Goal: Book appointment/travel/reservation

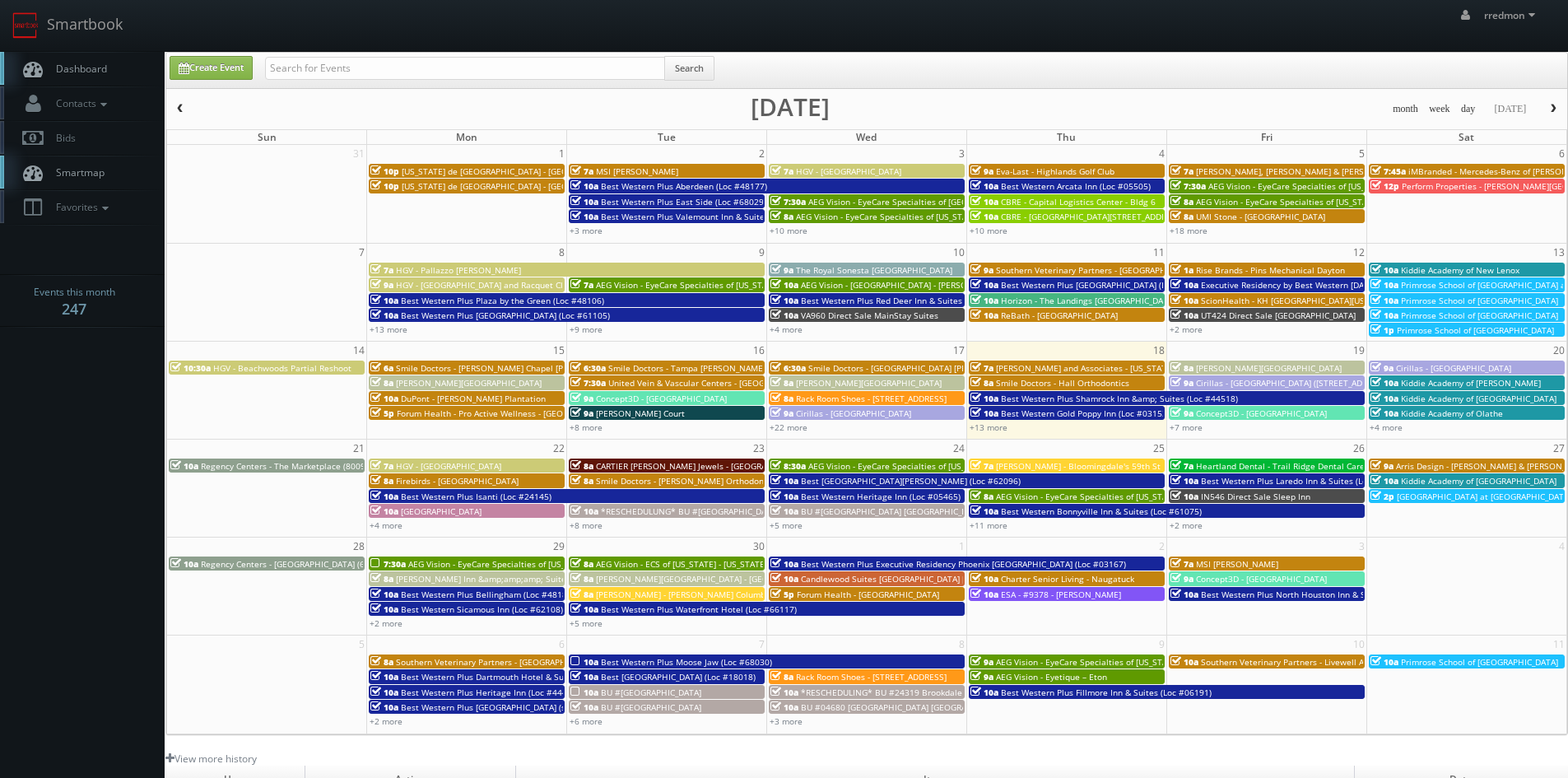
scroll to position [50, 0]
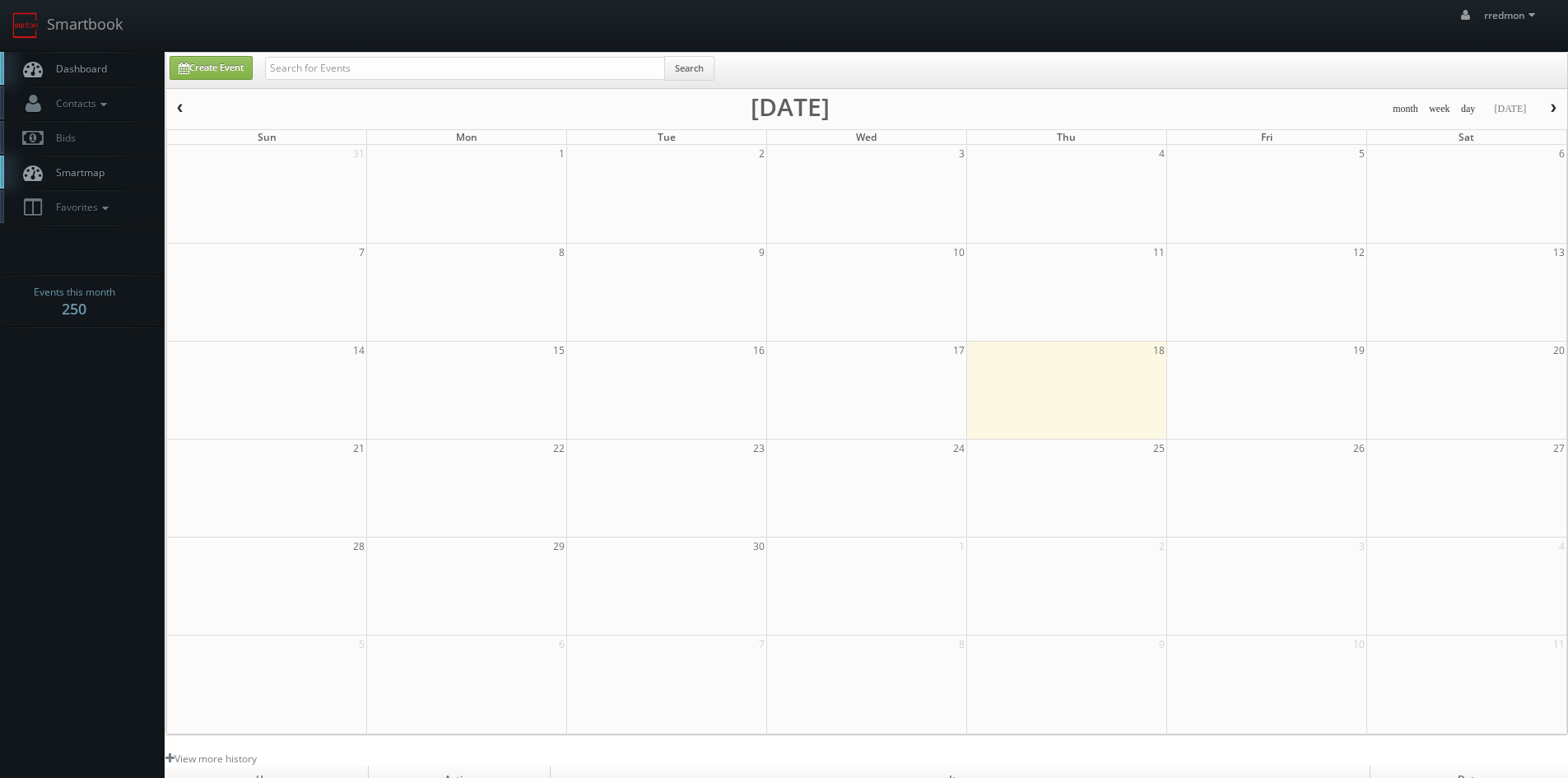
scroll to position [50, 0]
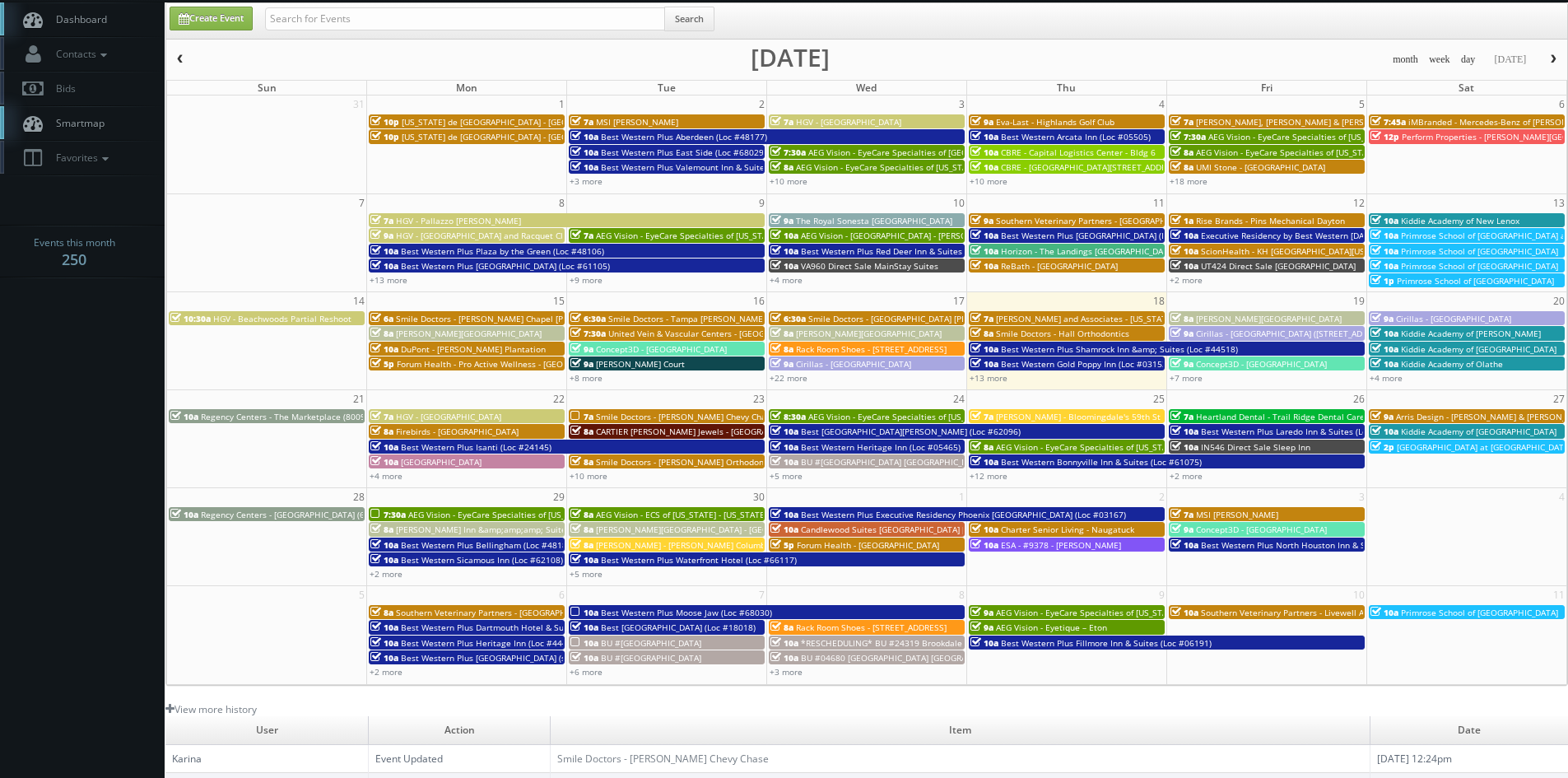
click at [981, 384] on div "+13 more" at bounding box center [1067, 377] width 199 height 14
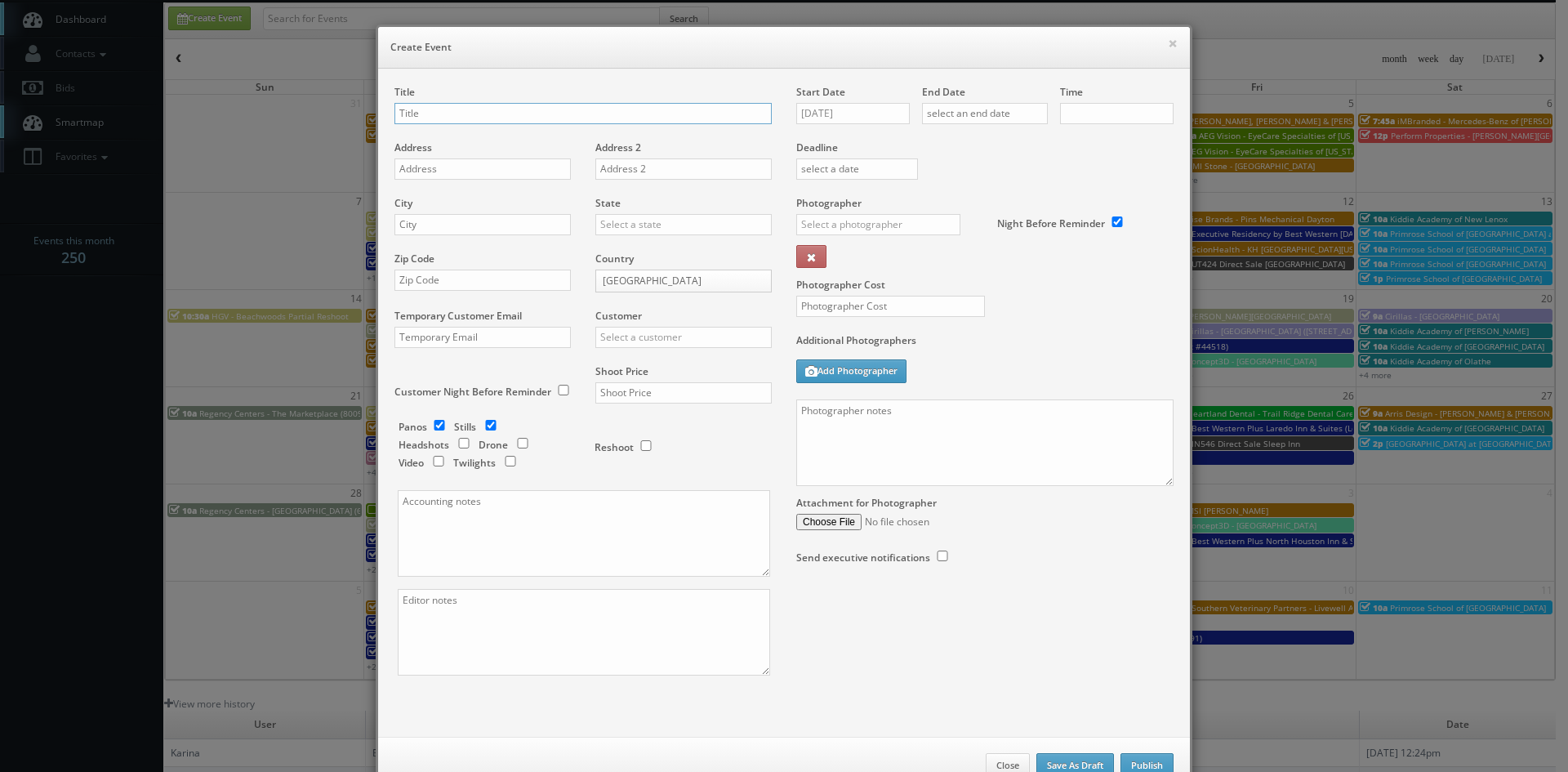
checkbox input "true"
type input "10:00am"
checkbox input "true"
click at [1168, 45] on button "×" at bounding box center [1173, 43] width 10 height 11
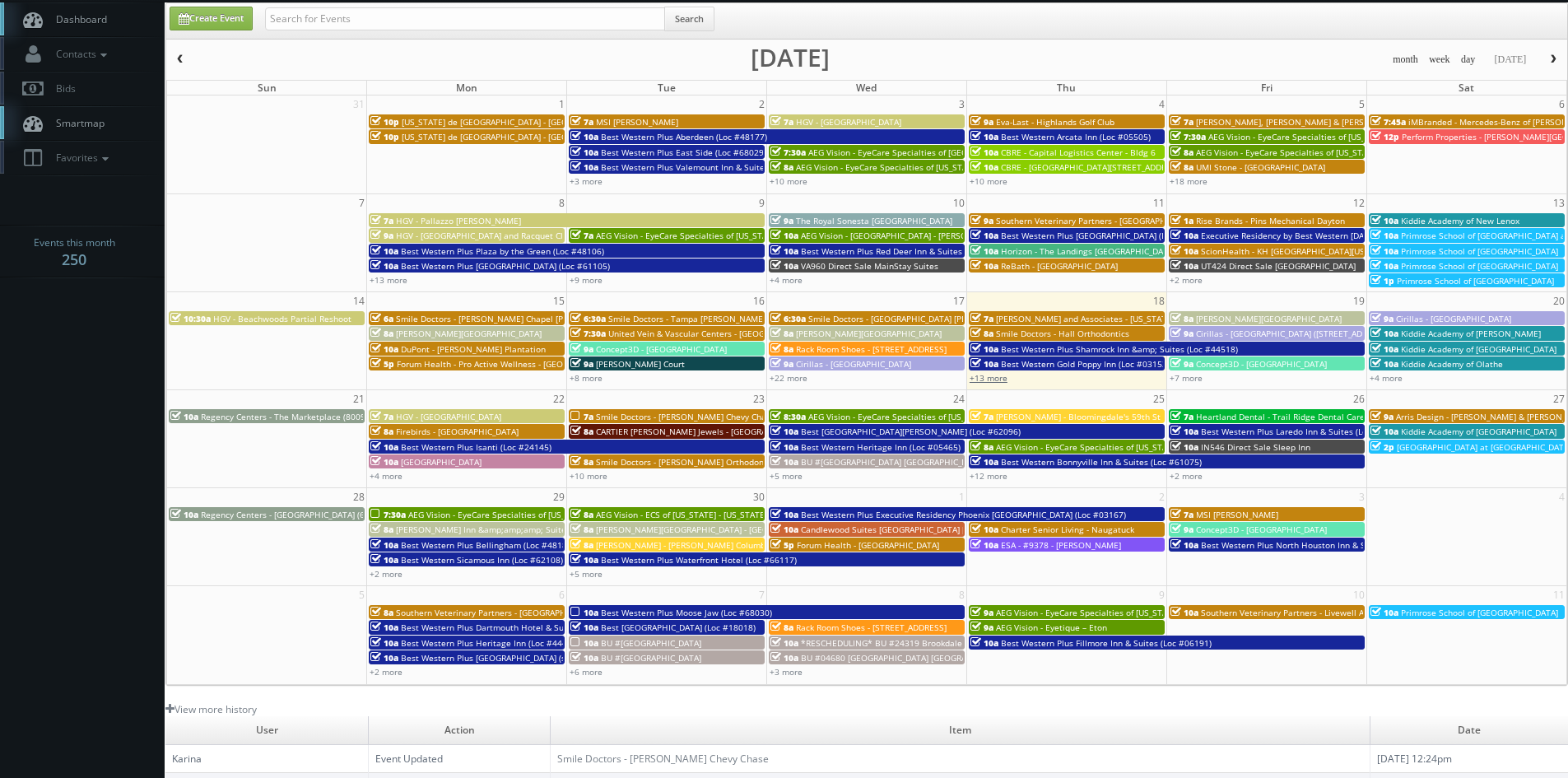
click at [999, 375] on link "+13 more" at bounding box center [988, 378] width 38 height 11
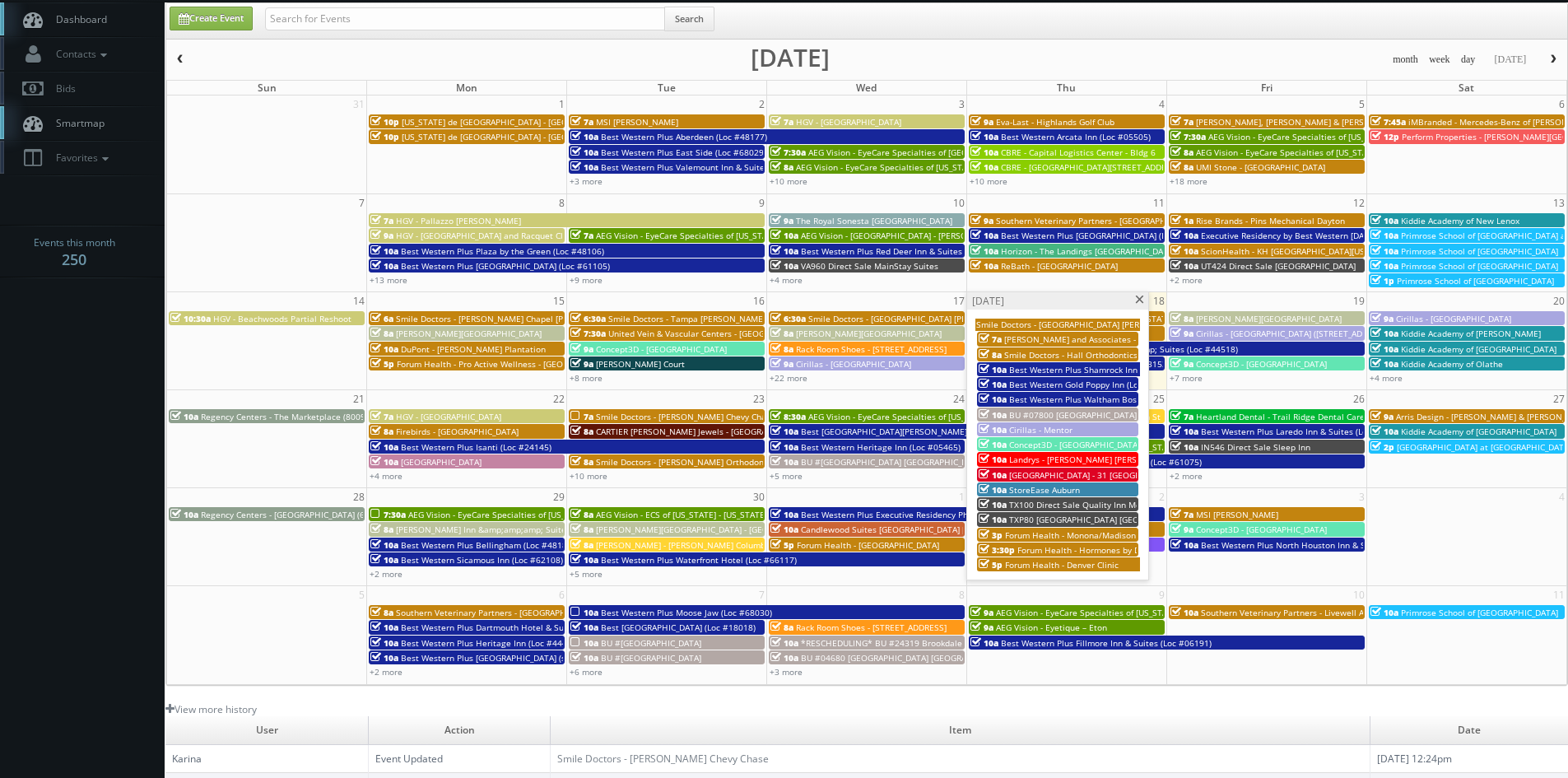
click at [1143, 299] on span at bounding box center [1139, 301] width 11 height 9
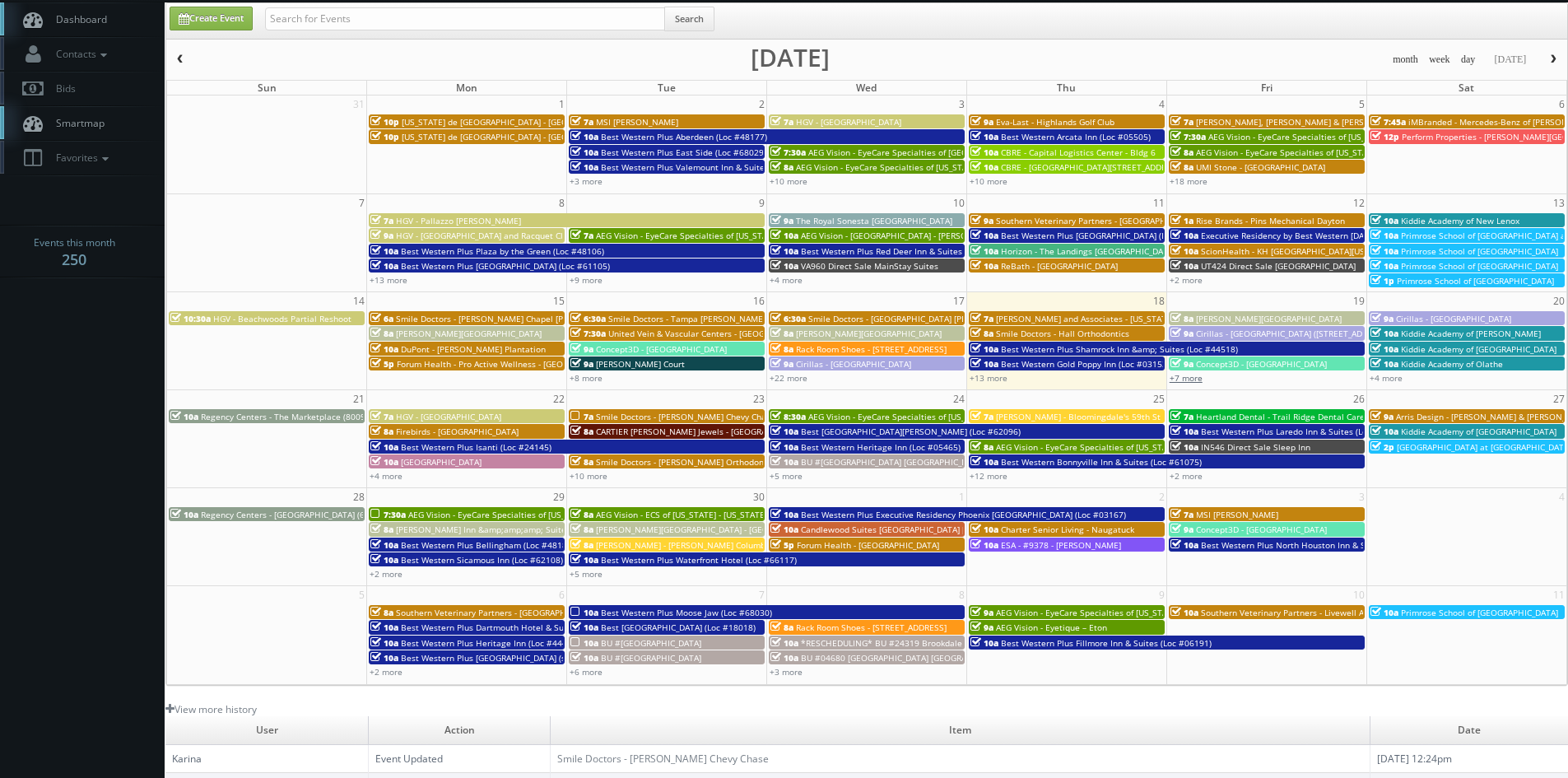
click at [1186, 383] on link "+7 more" at bounding box center [1186, 378] width 33 height 11
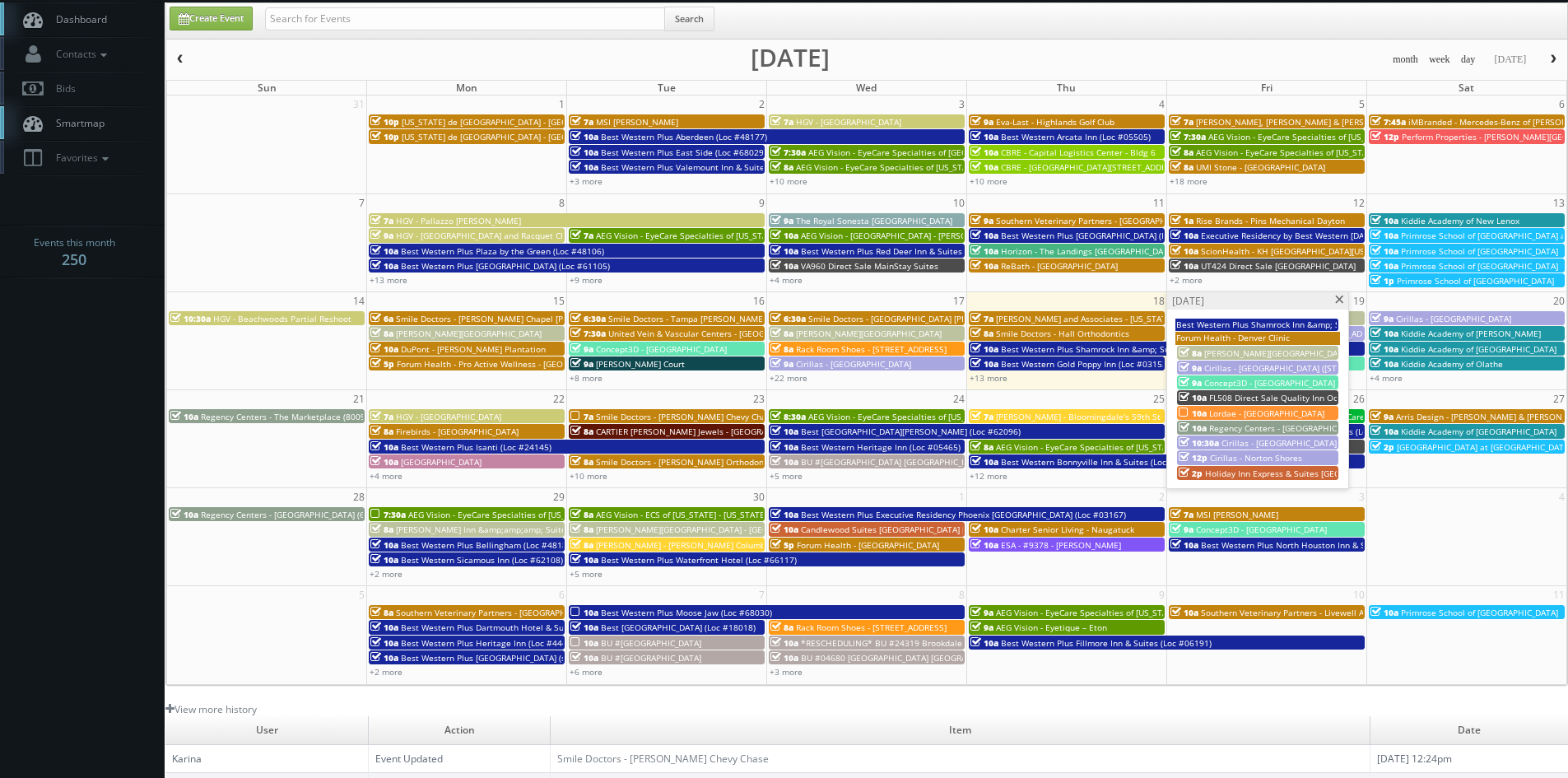
click at [1338, 299] on span at bounding box center [1339, 301] width 11 height 9
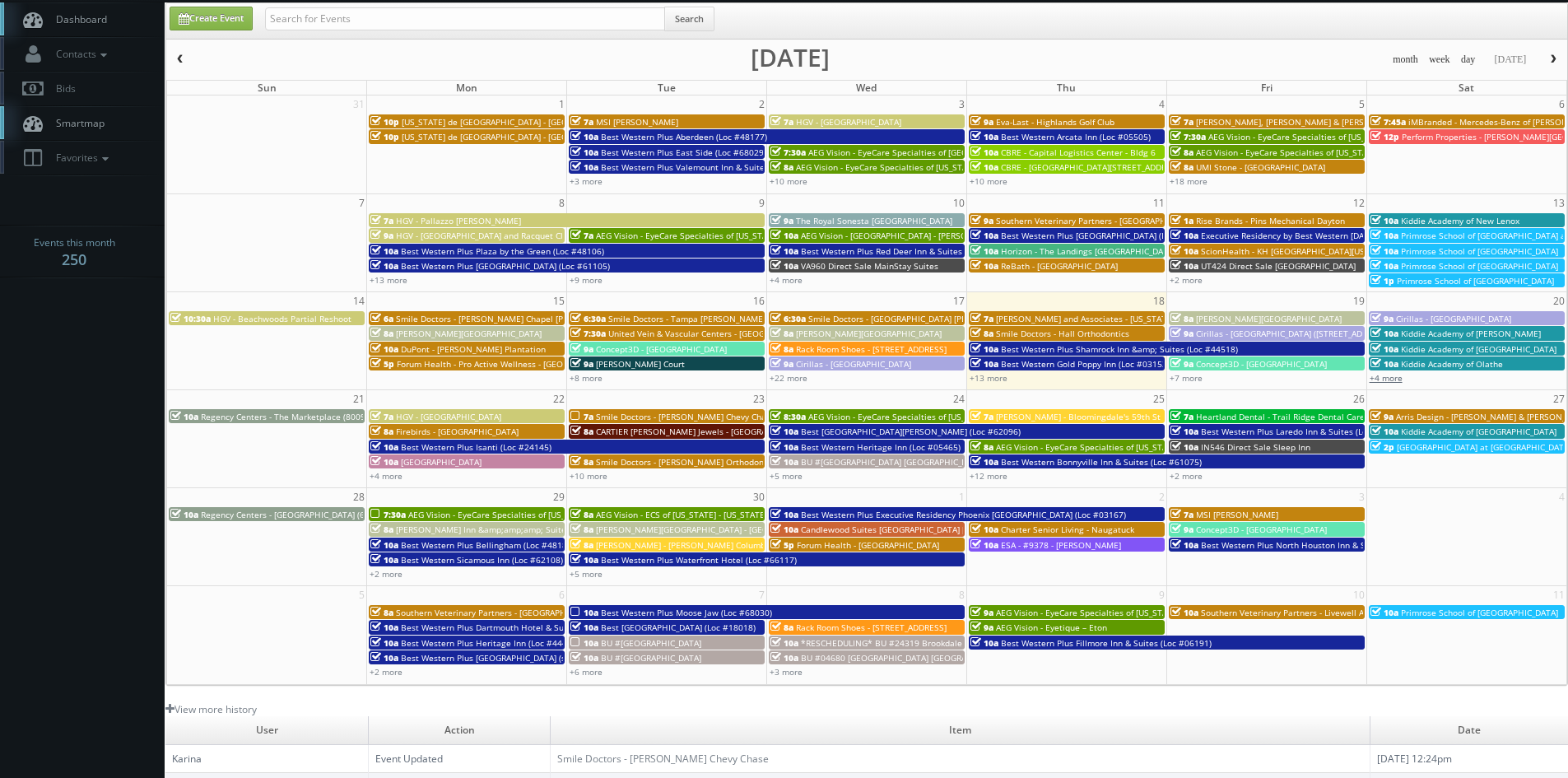
click at [1398, 380] on link "+4 more" at bounding box center [1386, 378] width 33 height 11
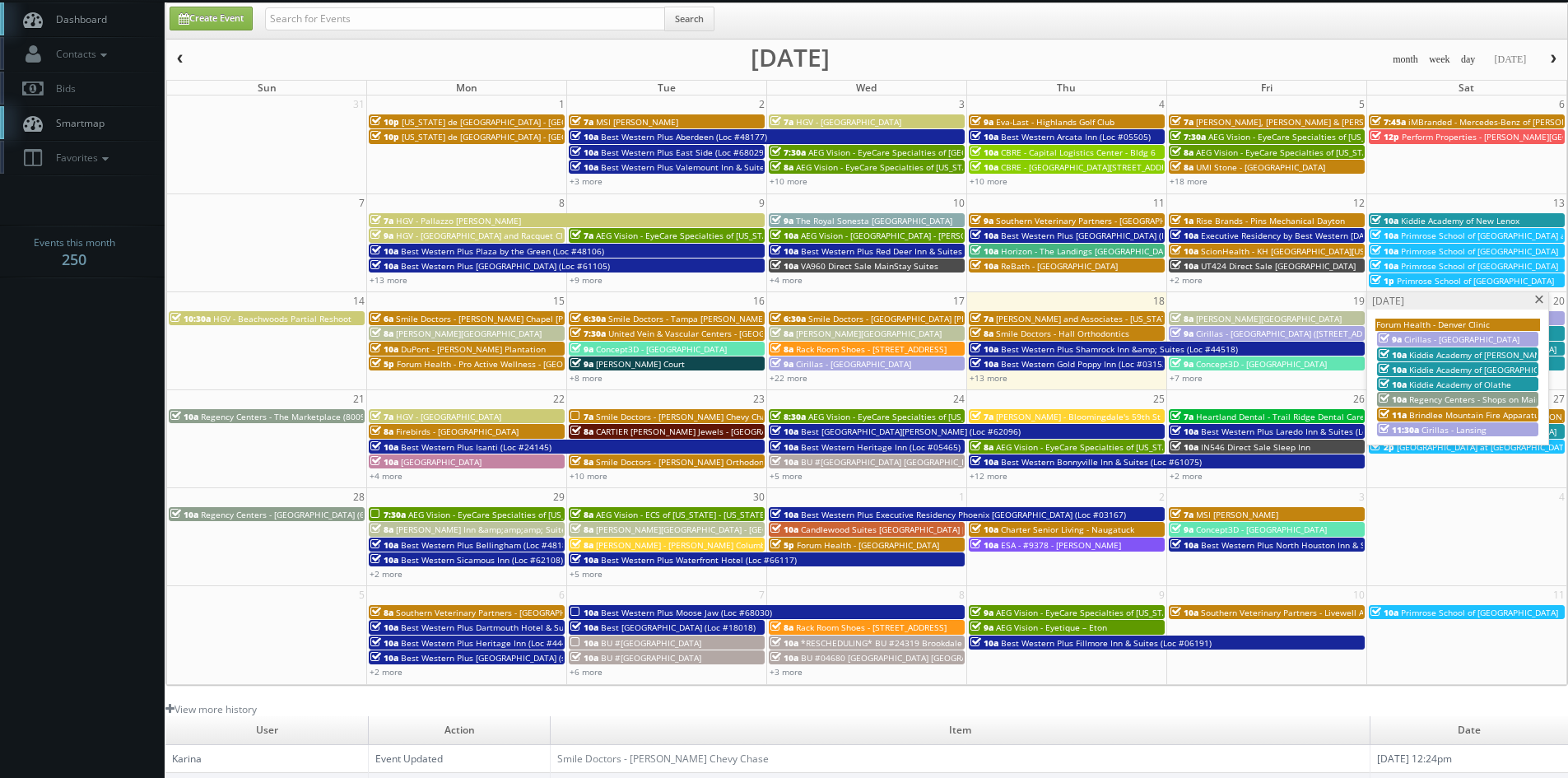
click at [1537, 300] on span at bounding box center [1539, 301] width 11 height 9
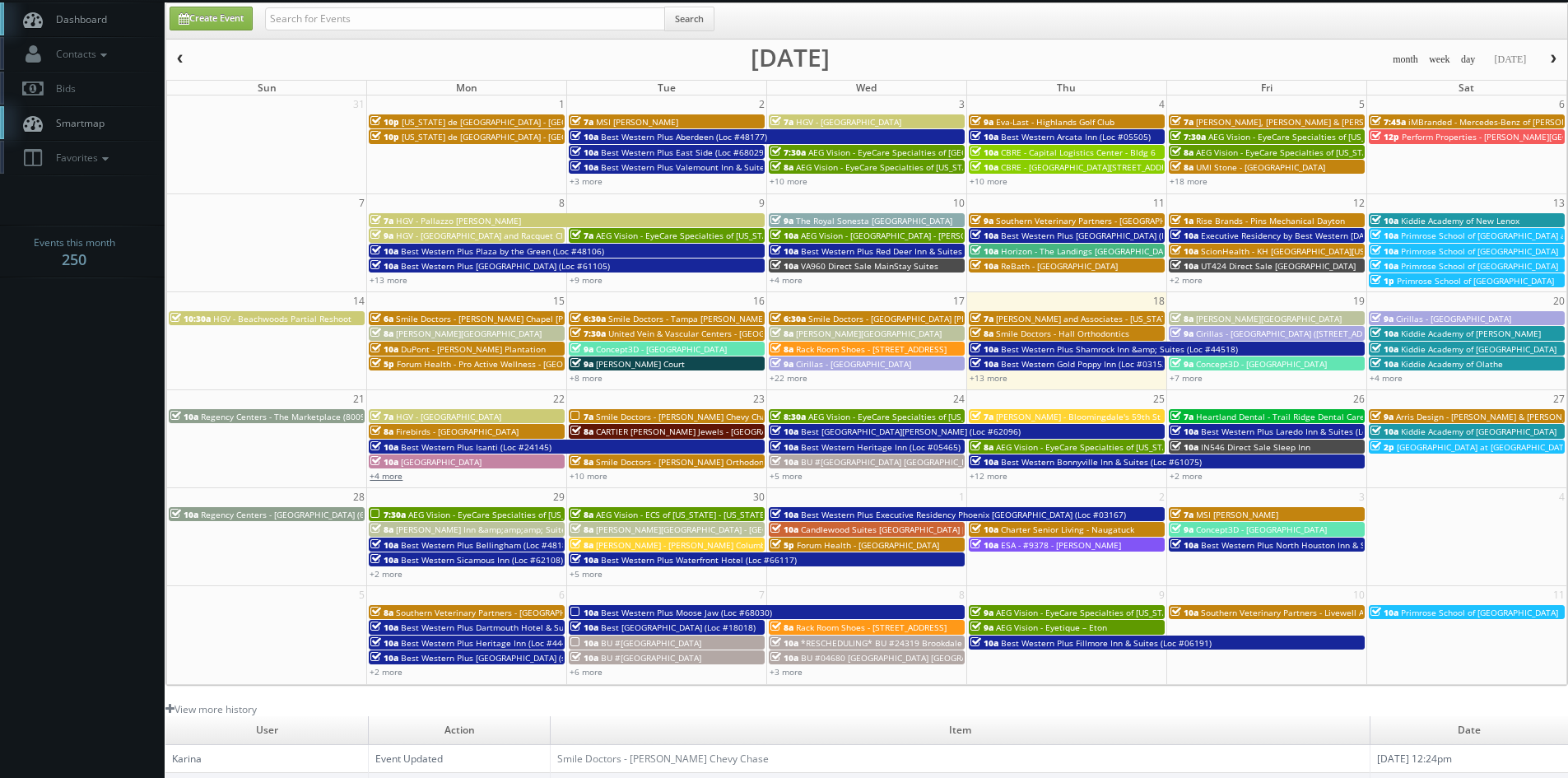
click at [386, 477] on link "+4 more" at bounding box center [386, 476] width 33 height 11
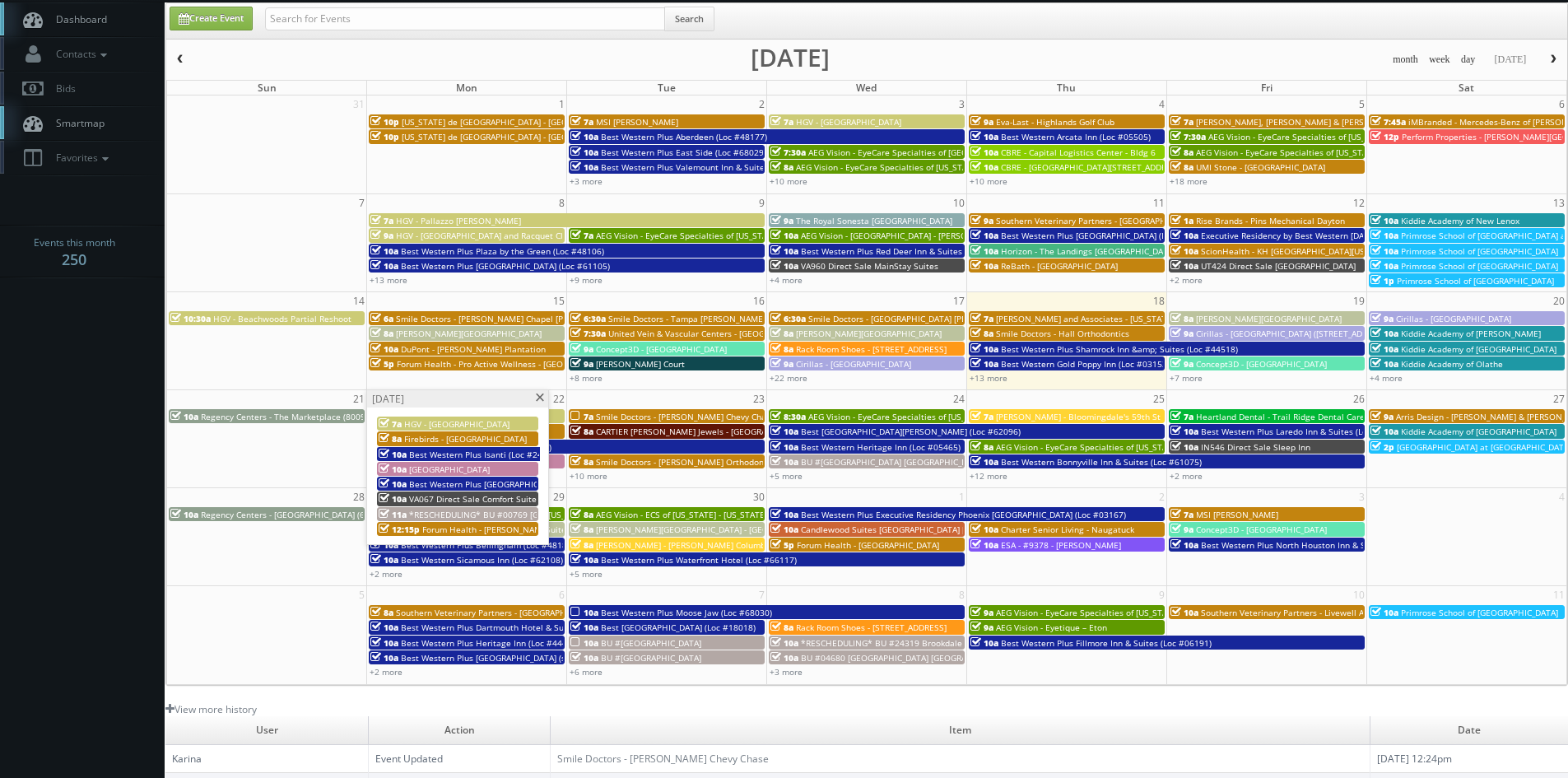
click at [536, 401] on span at bounding box center [539, 398] width 11 height 9
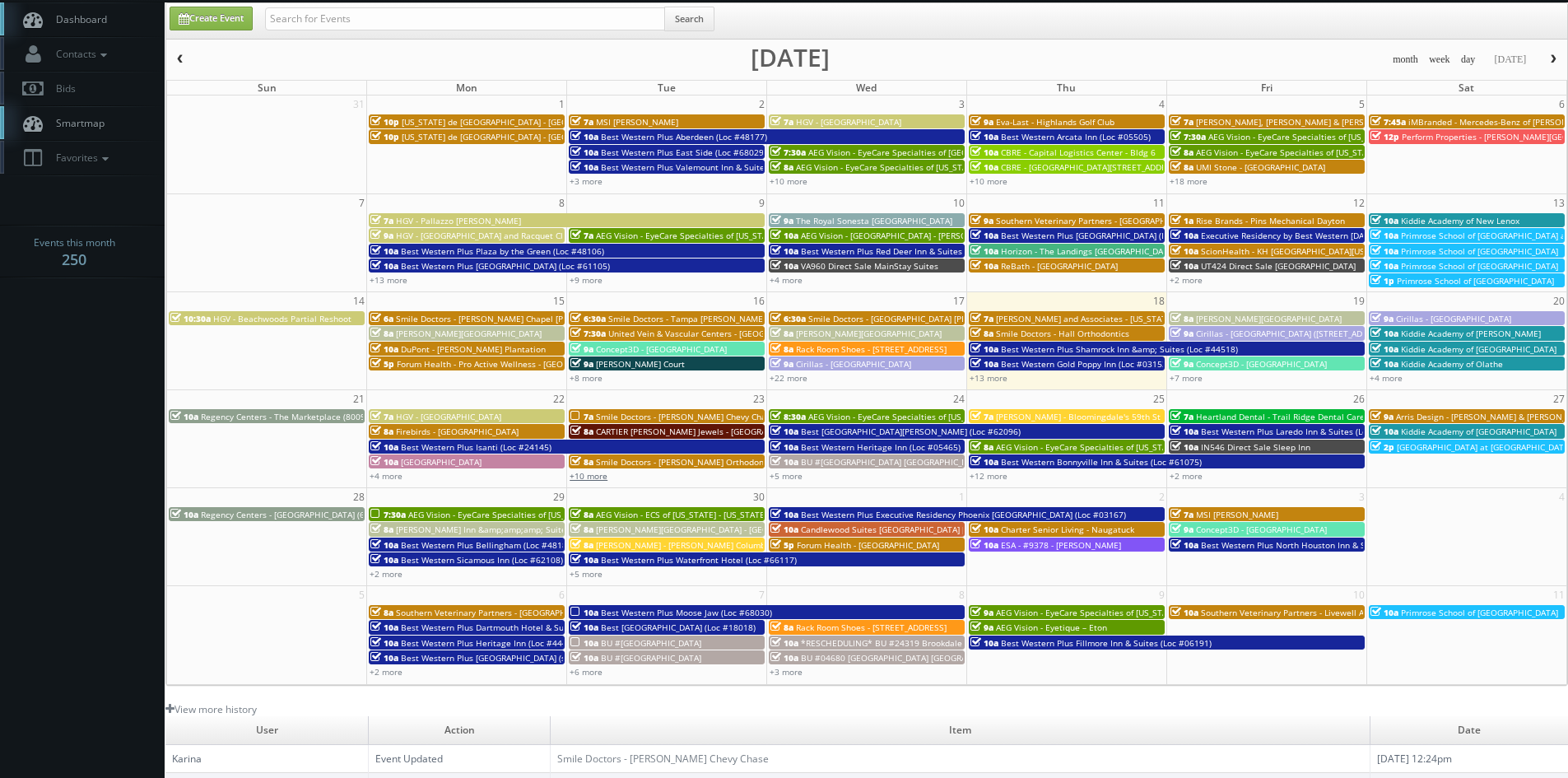
click at [589, 476] on link "+10 more" at bounding box center [588, 476] width 38 height 11
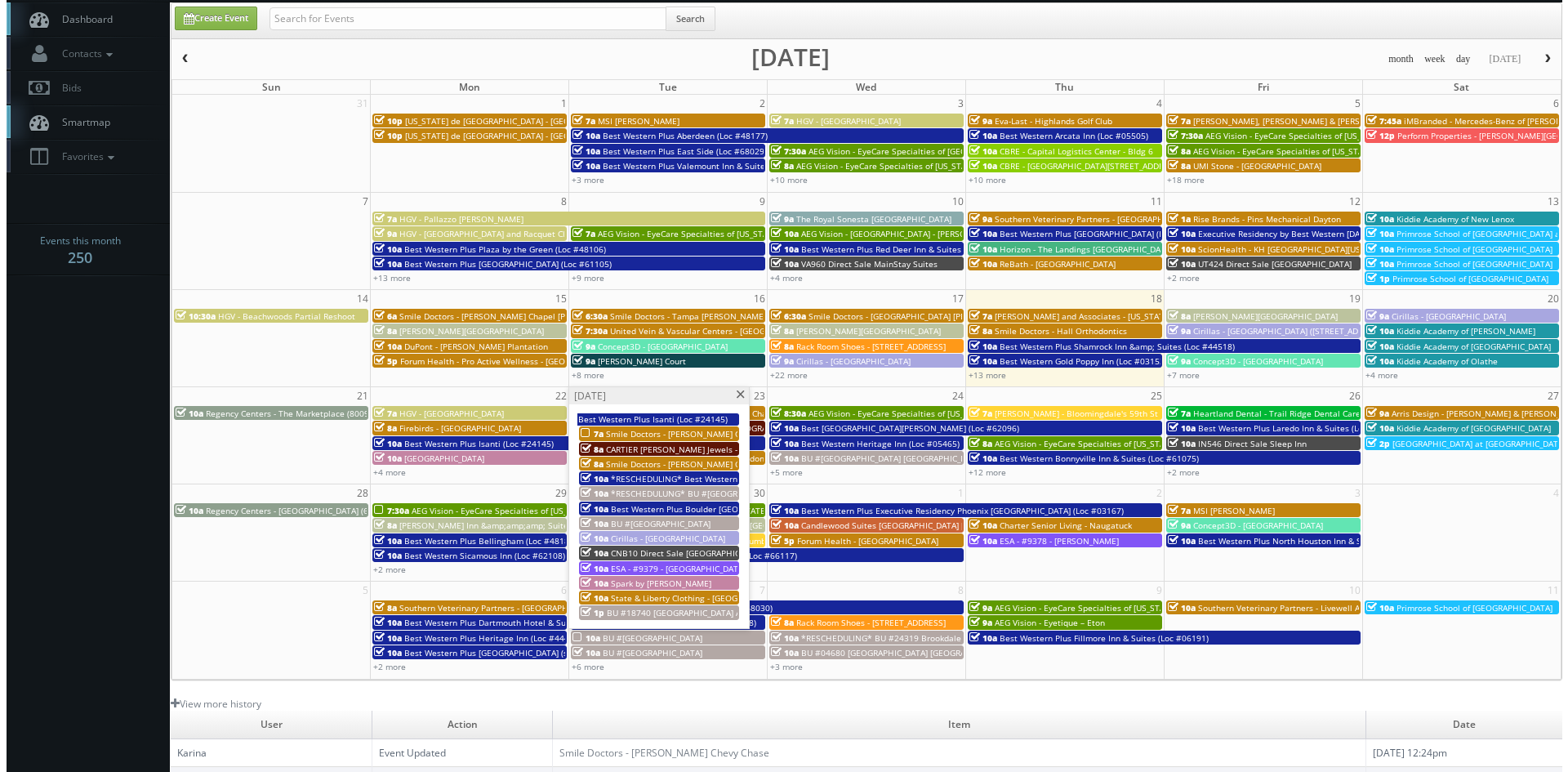
scroll to position [294, 0]
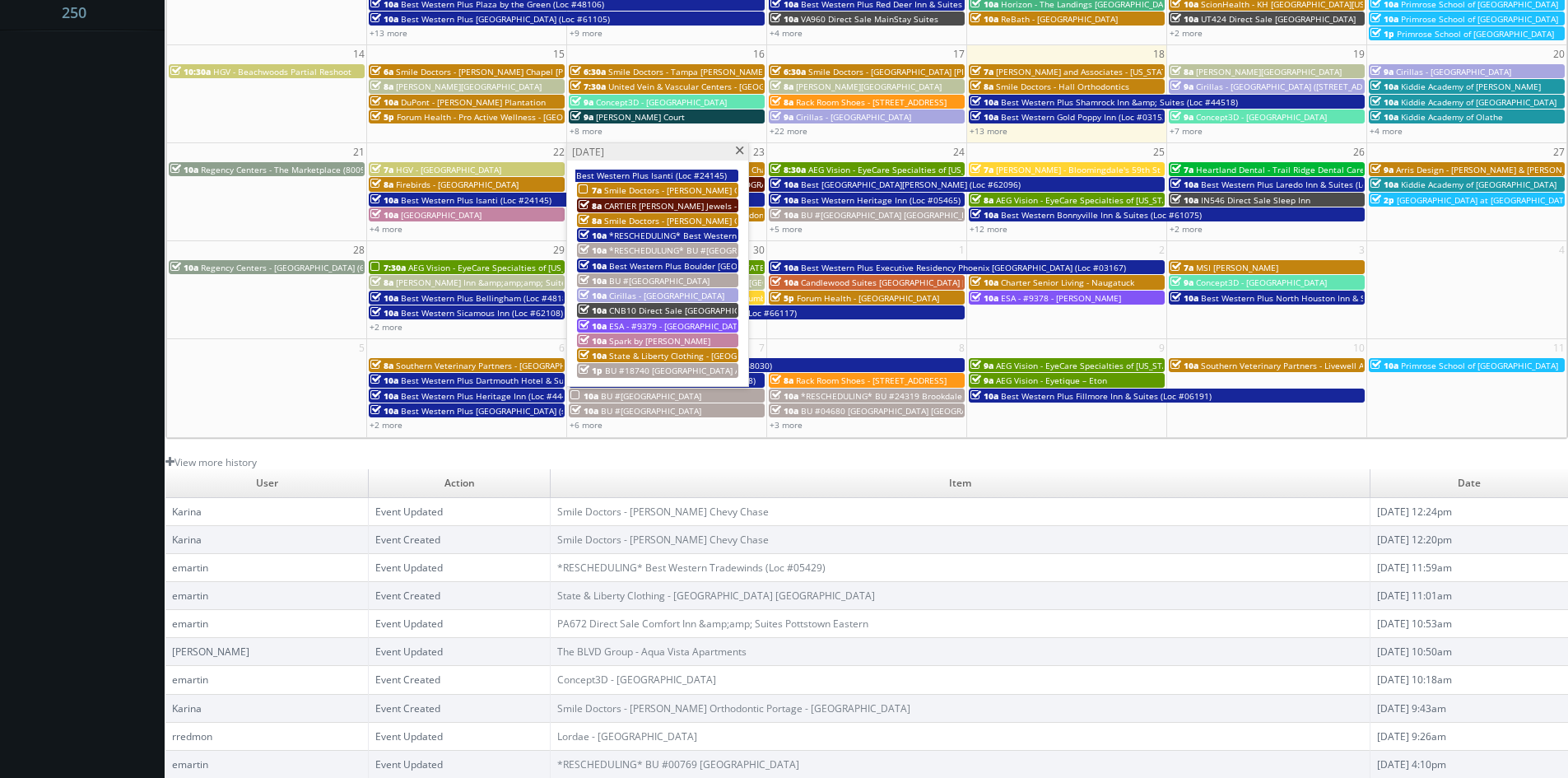
click at [704, 191] on span "Smile Doctors - [PERSON_NAME] Chevy Chase" at bounding box center [693, 190] width 180 height 11
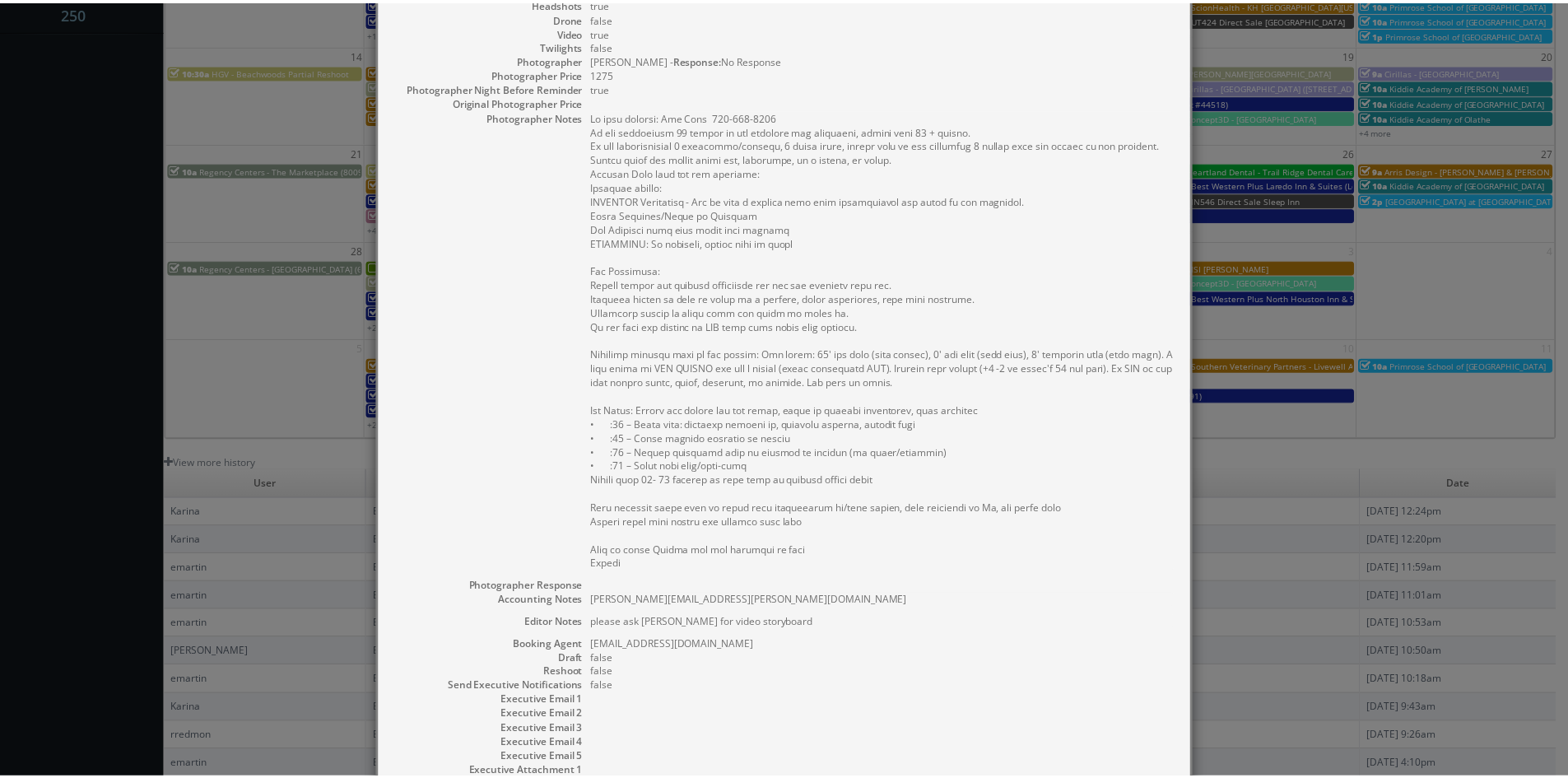
scroll to position [0, 0]
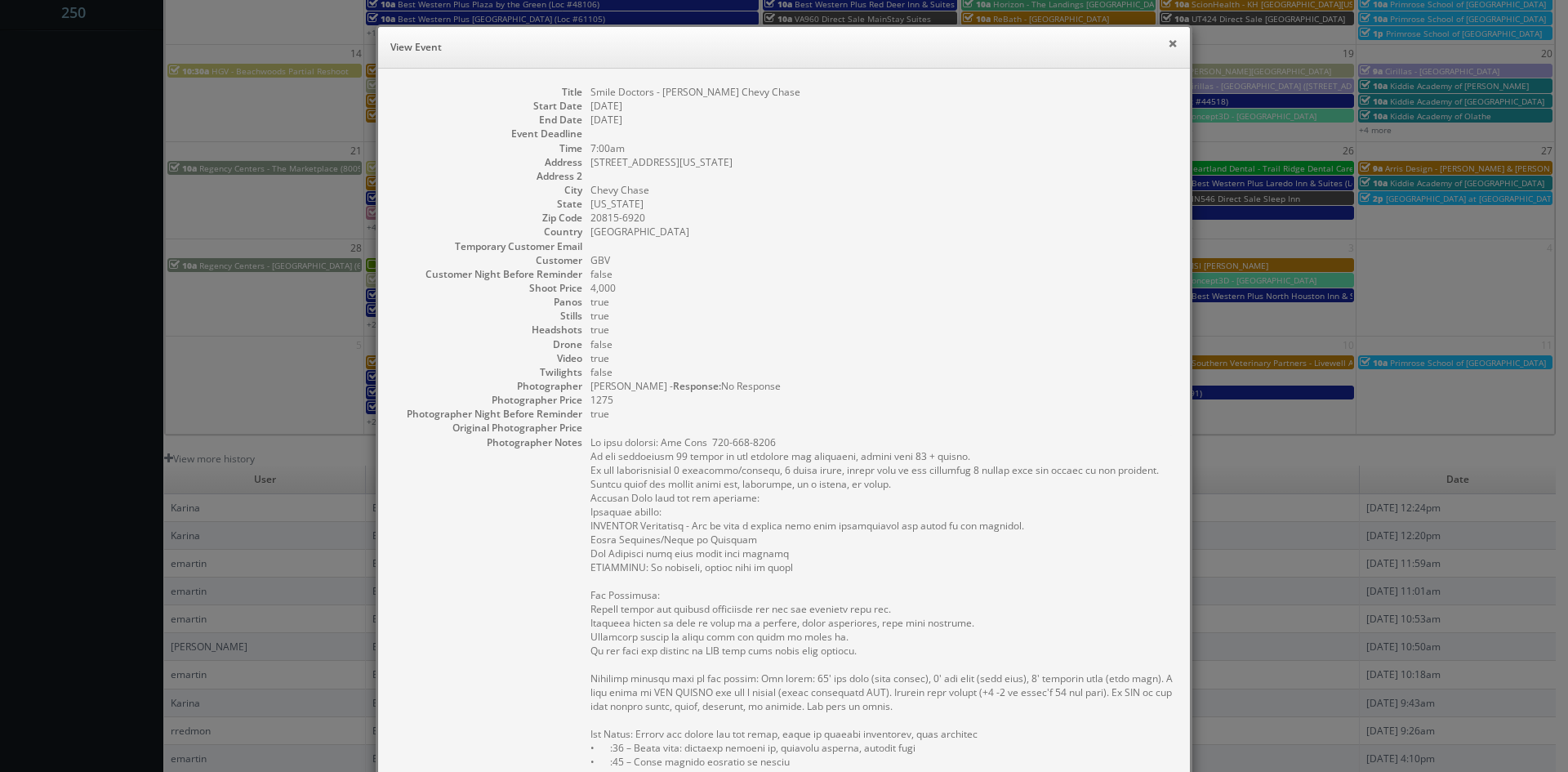
click at [1170, 43] on button "×" at bounding box center [1173, 43] width 10 height 11
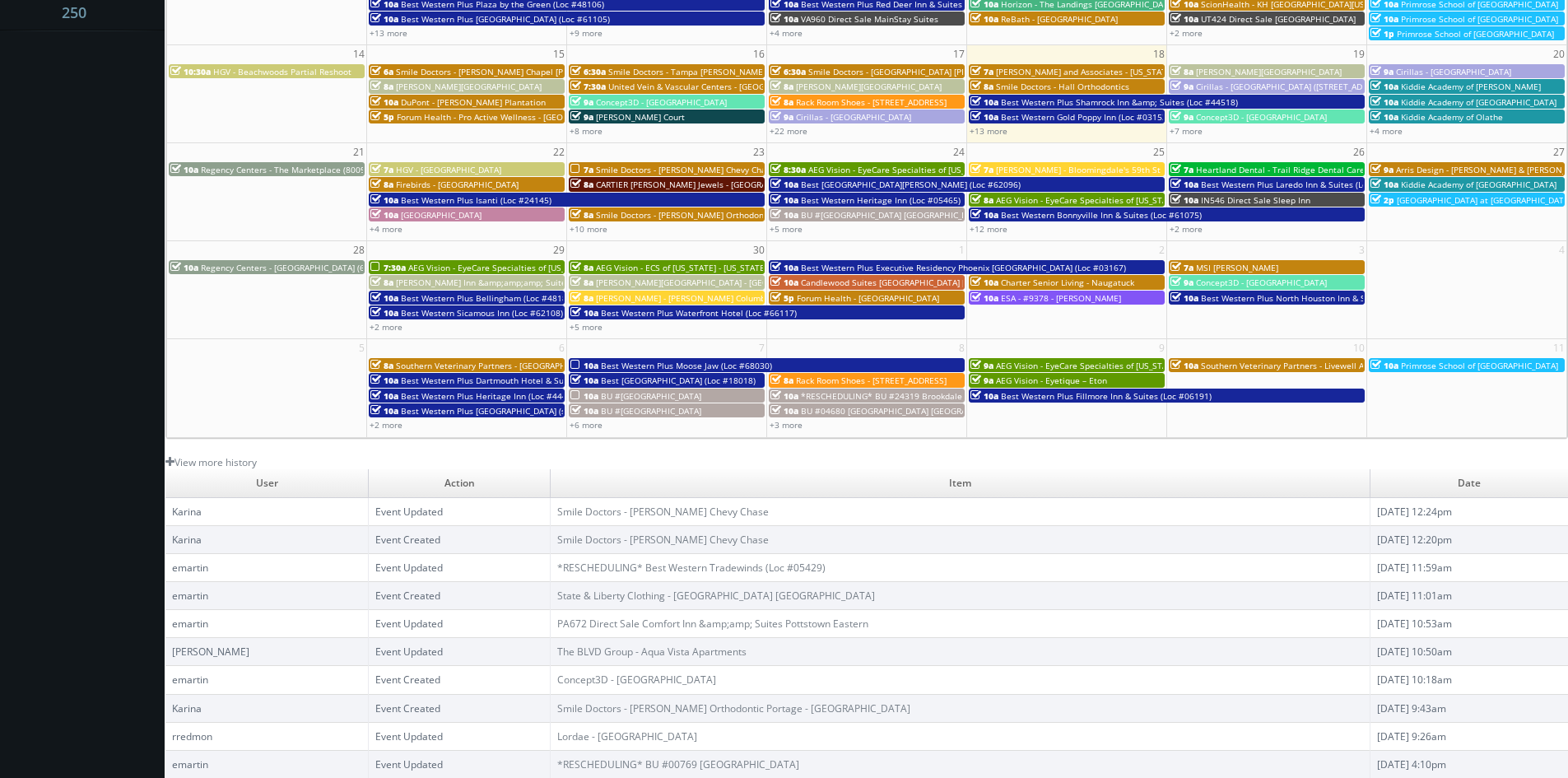
scroll to position [132, 0]
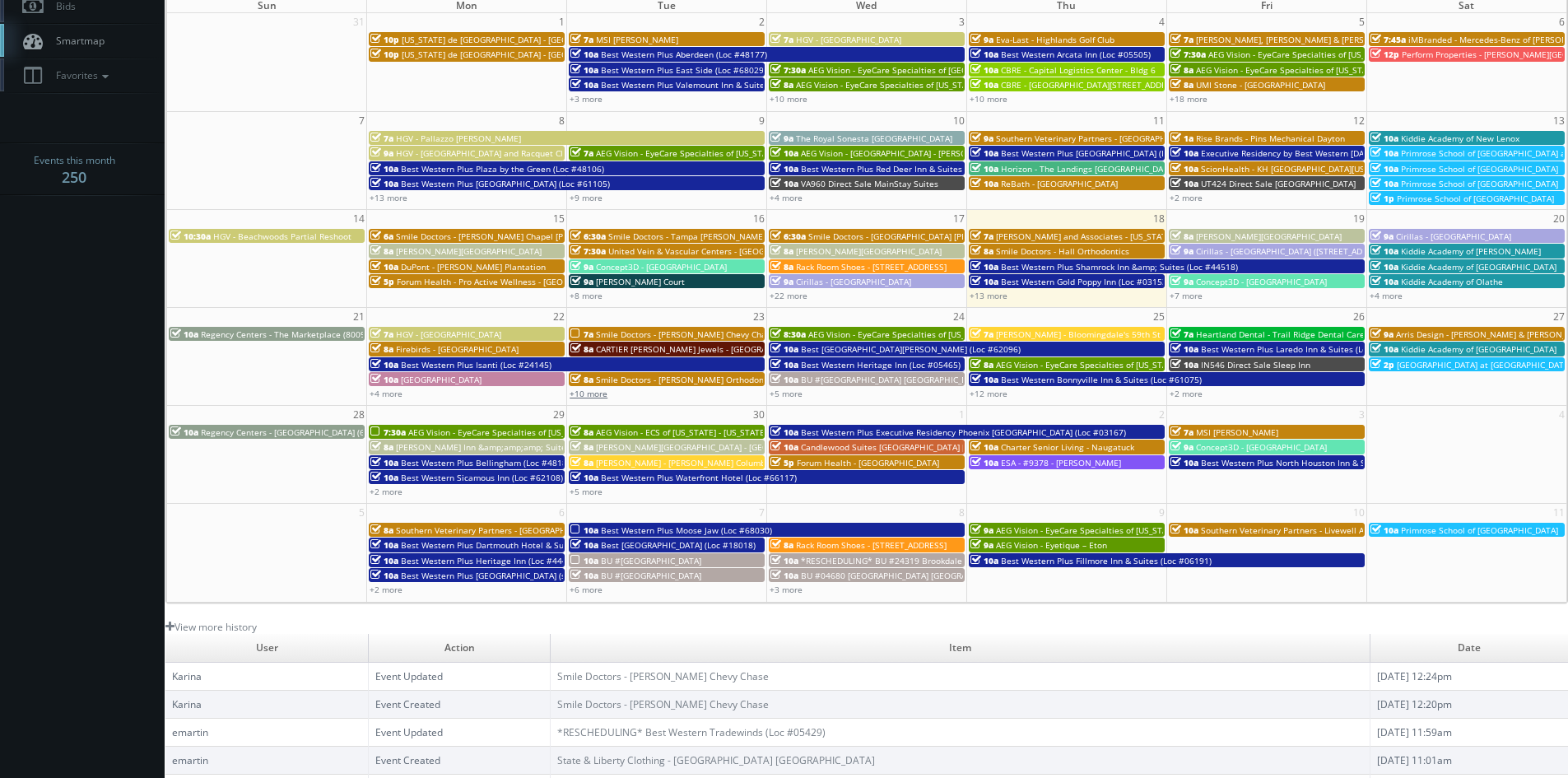
click at [596, 391] on link "+10 more" at bounding box center [588, 394] width 38 height 11
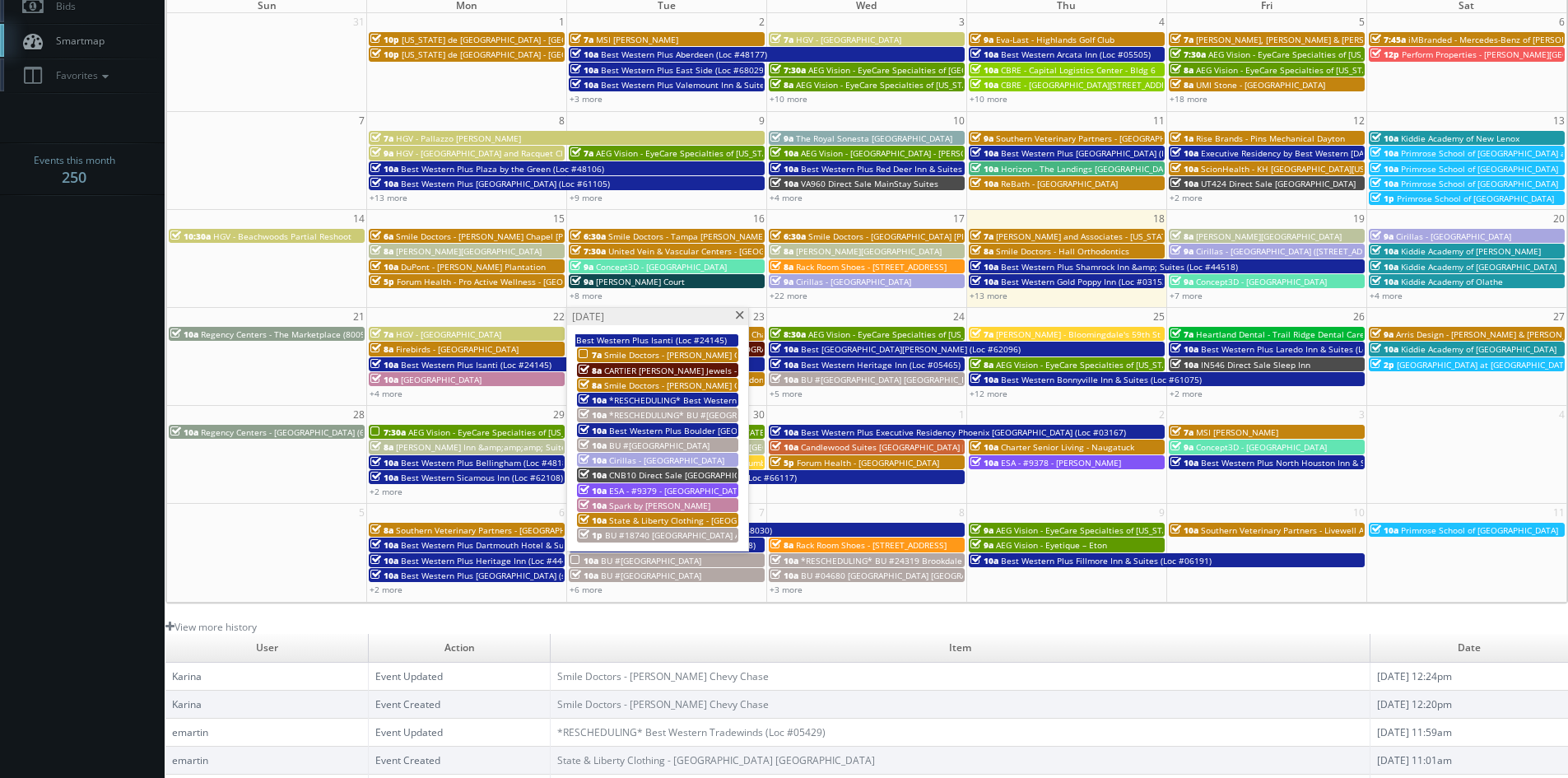
click at [741, 316] on span at bounding box center [739, 315] width 11 height 9
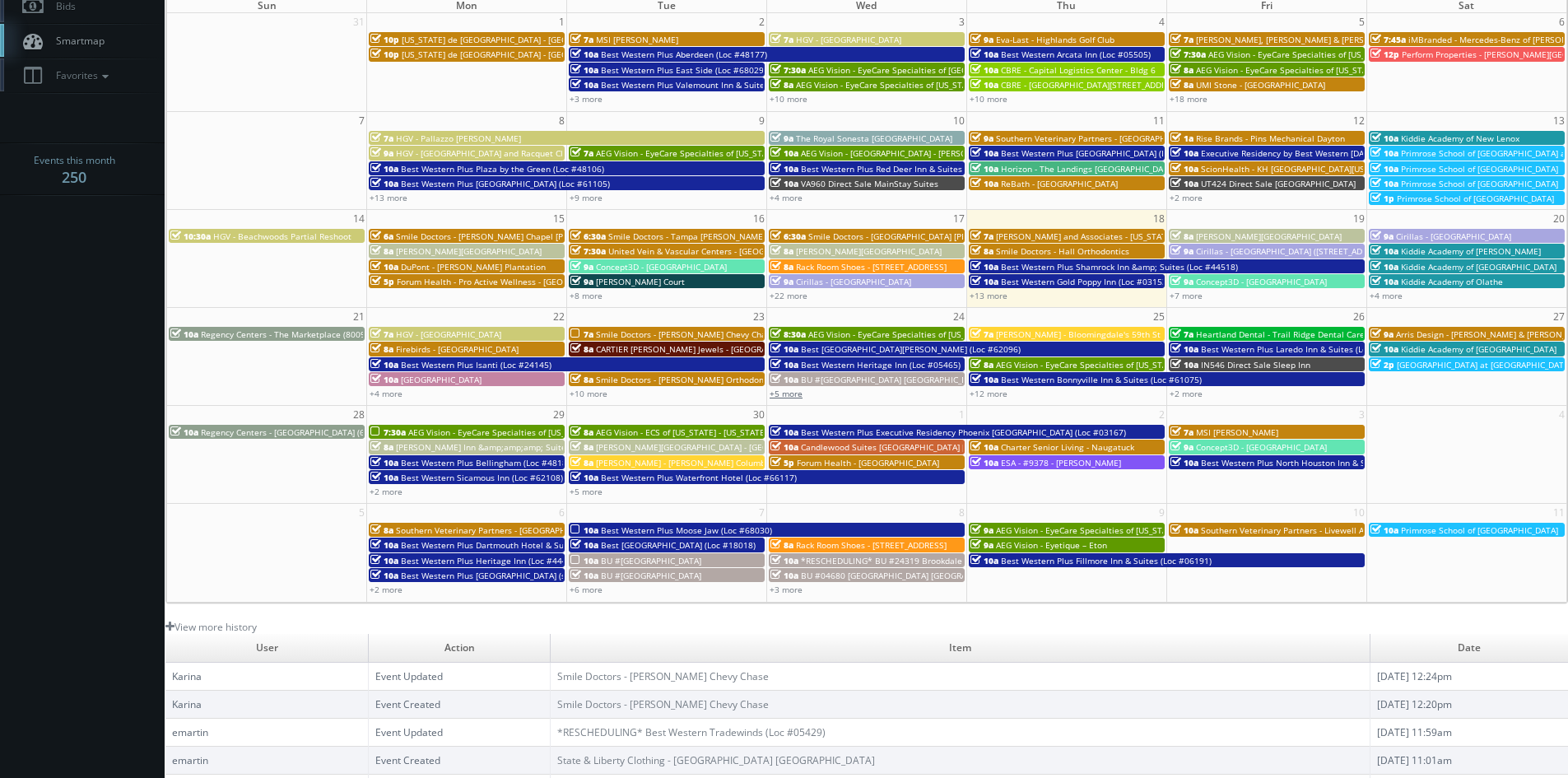
click at [795, 395] on link "+5 more" at bounding box center [786, 394] width 33 height 11
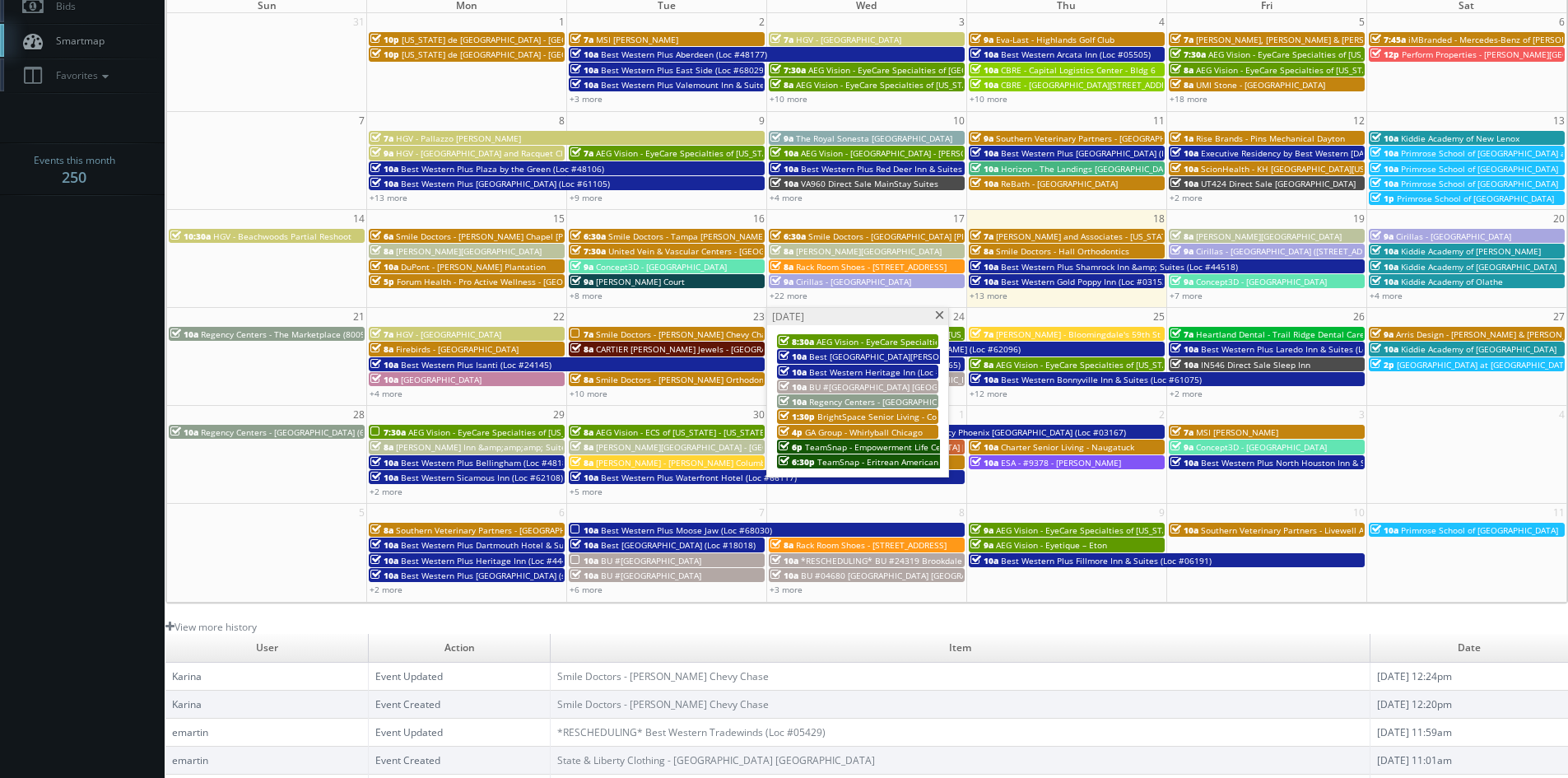
click at [938, 313] on span at bounding box center [939, 315] width 11 height 9
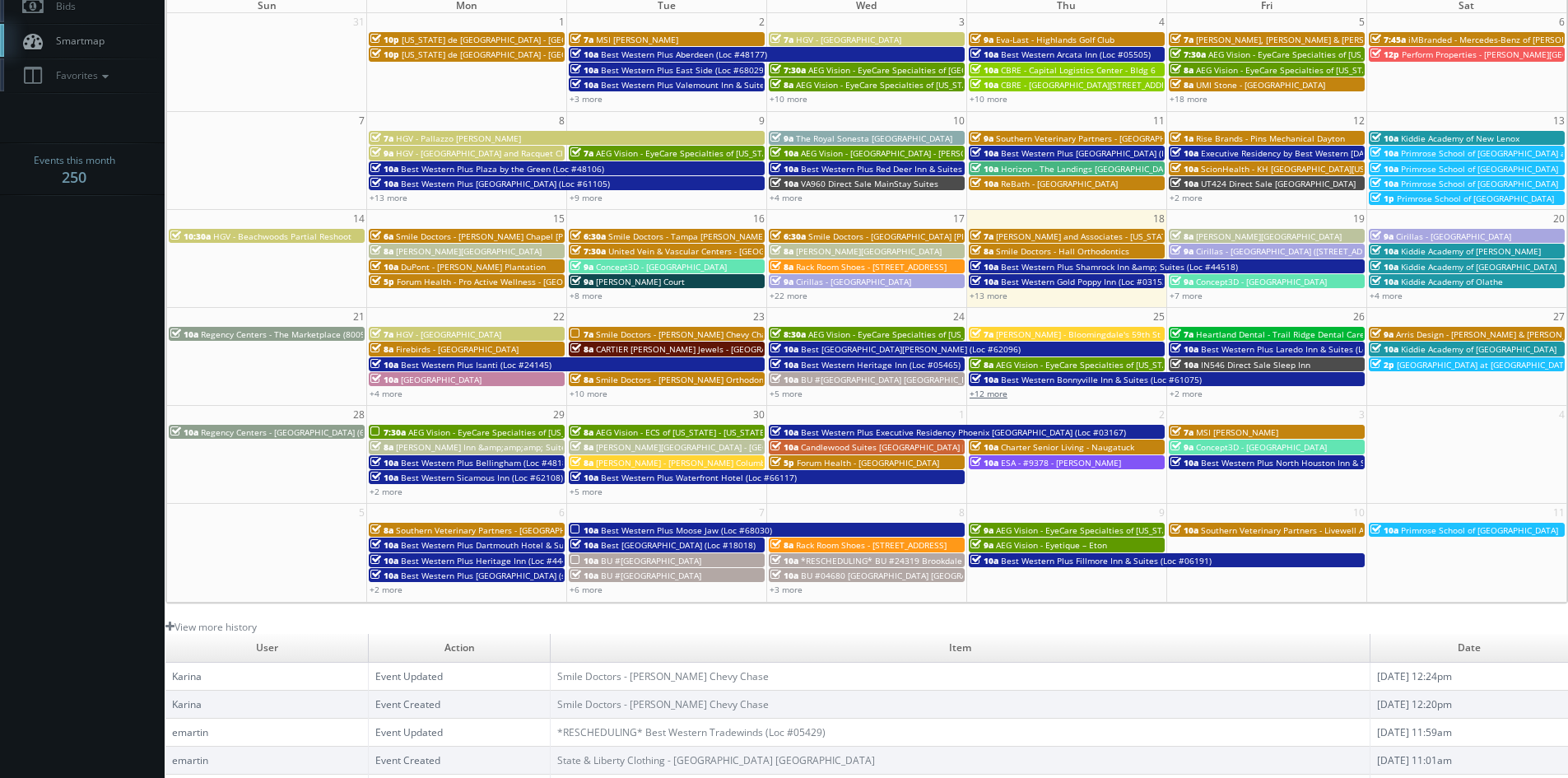
click at [990, 393] on link "+12 more" at bounding box center [988, 394] width 38 height 11
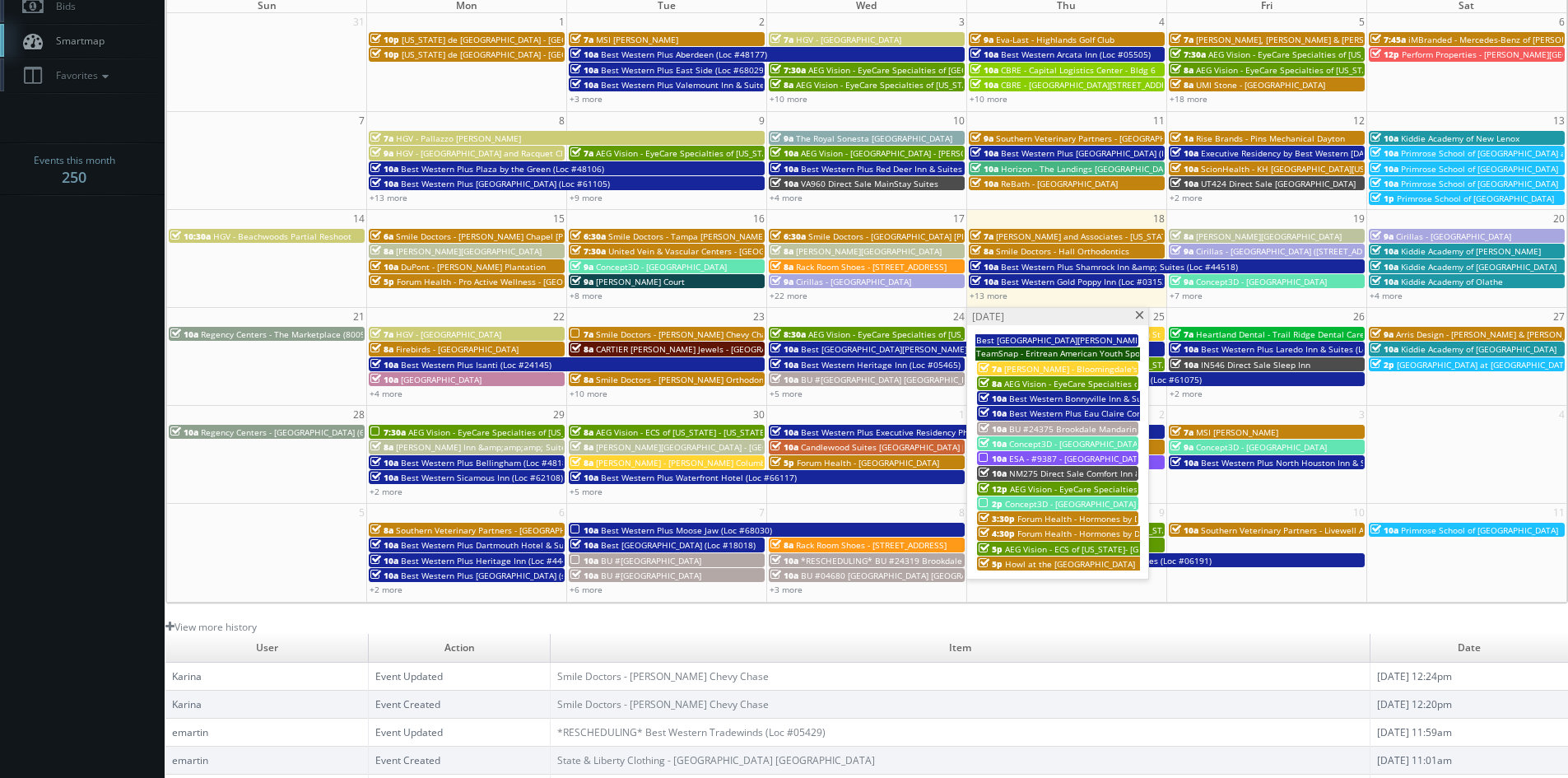
click at [1093, 498] on span "Concept3D - [GEOGRAPHIC_DATA]" at bounding box center [1070, 503] width 131 height 11
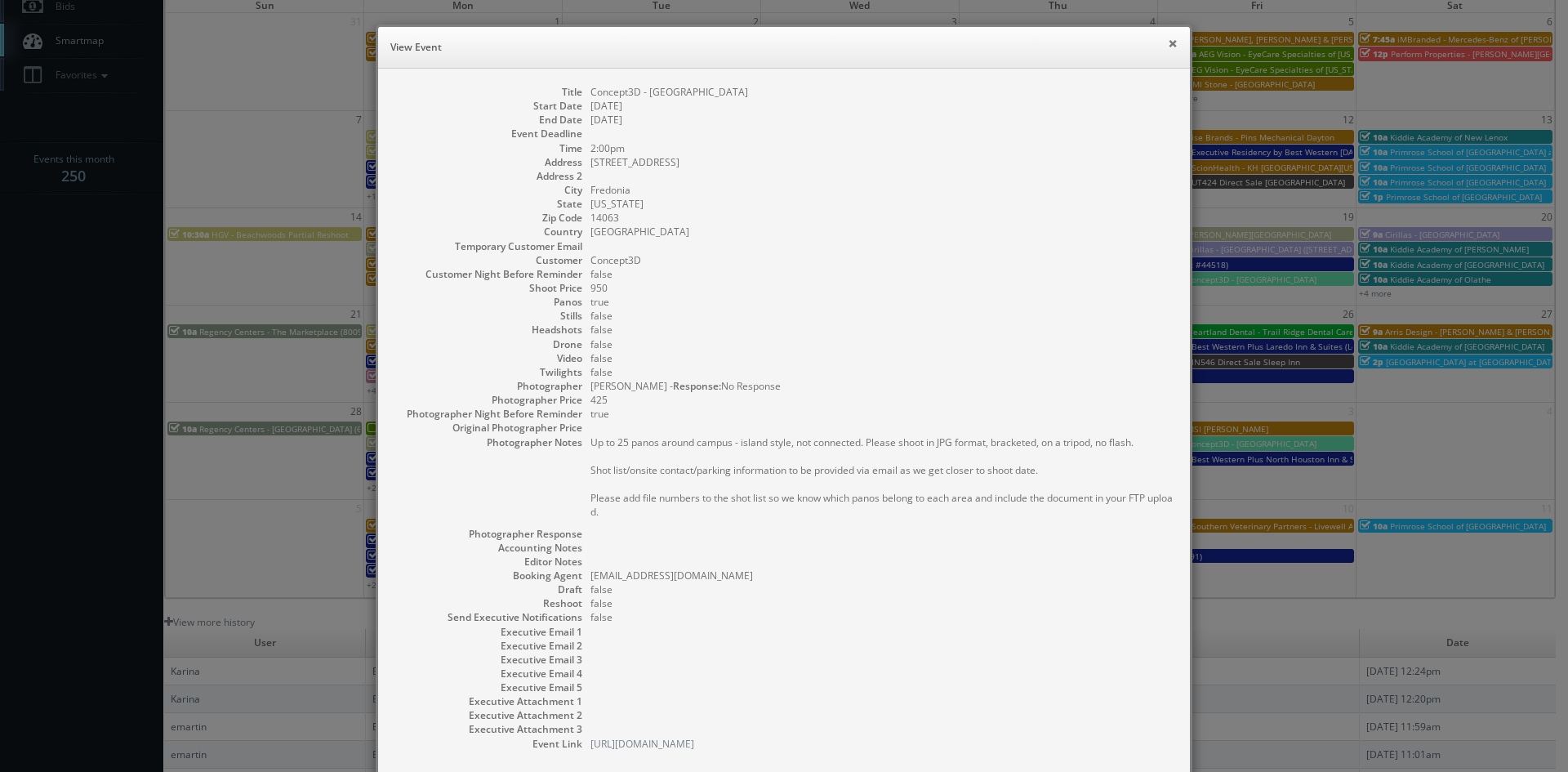
click at [1168, 42] on button "×" at bounding box center [1173, 43] width 10 height 11
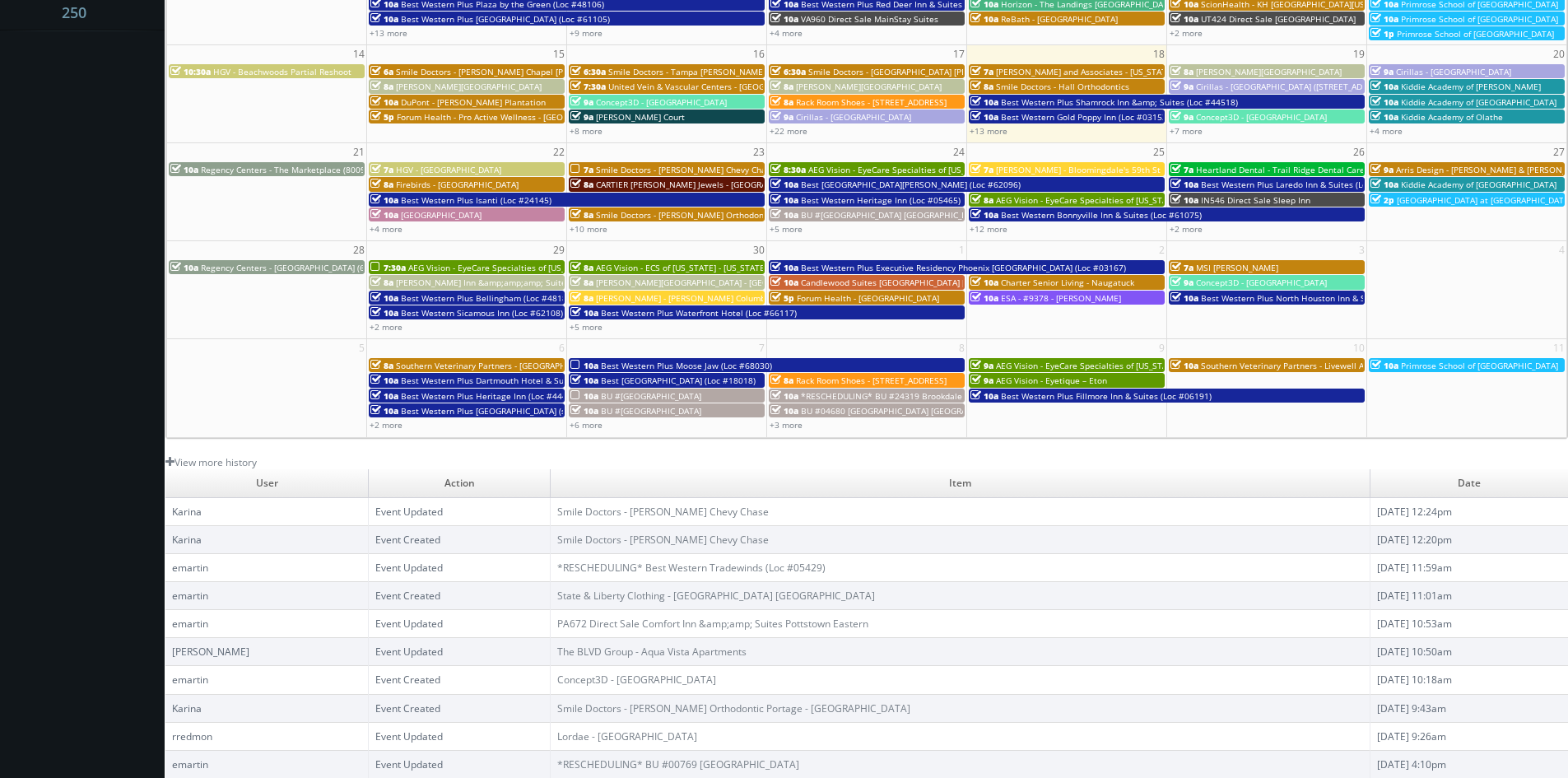
scroll to position [214, 0]
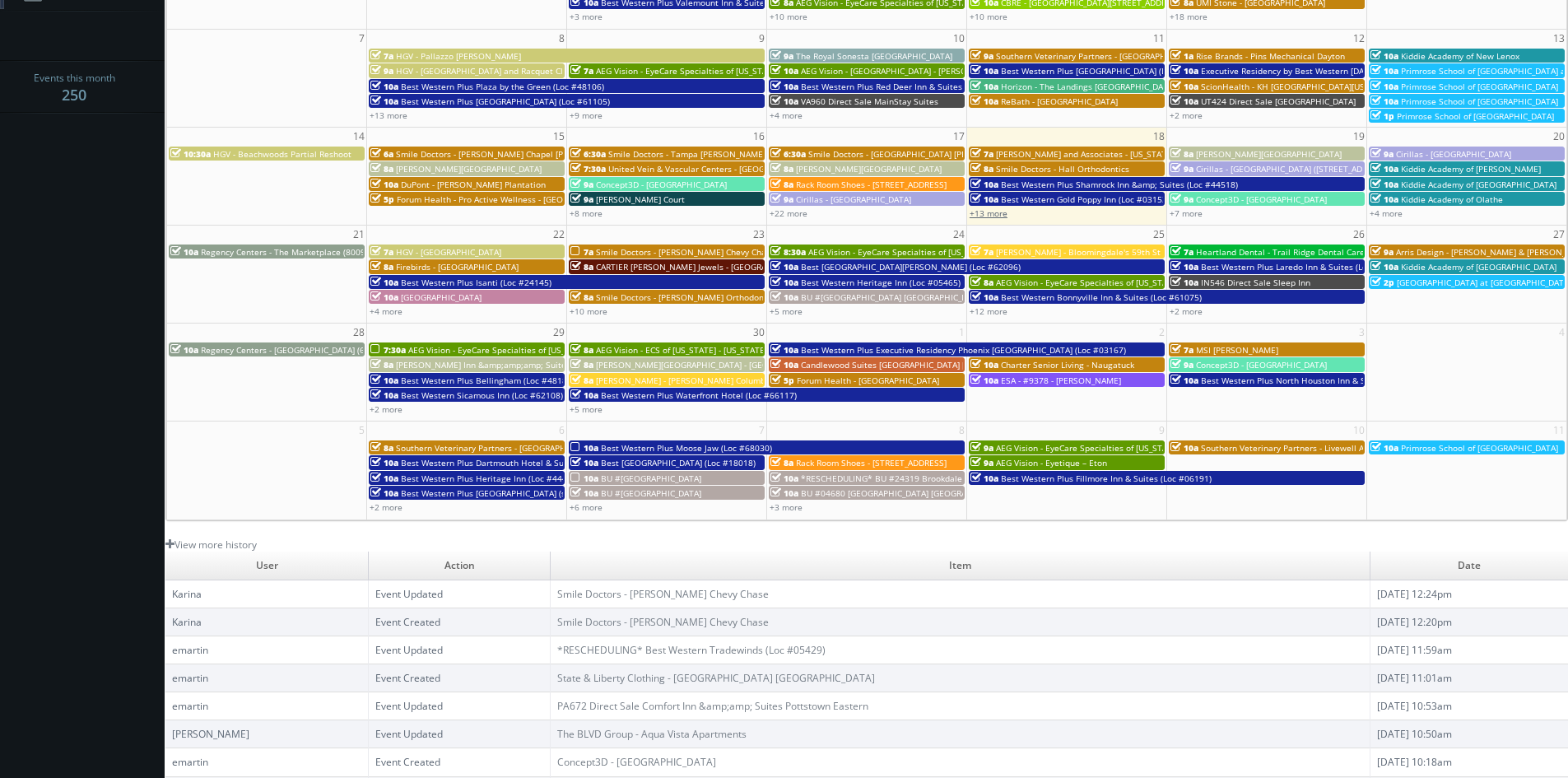
click at [990, 216] on link "+13 more" at bounding box center [988, 213] width 38 height 11
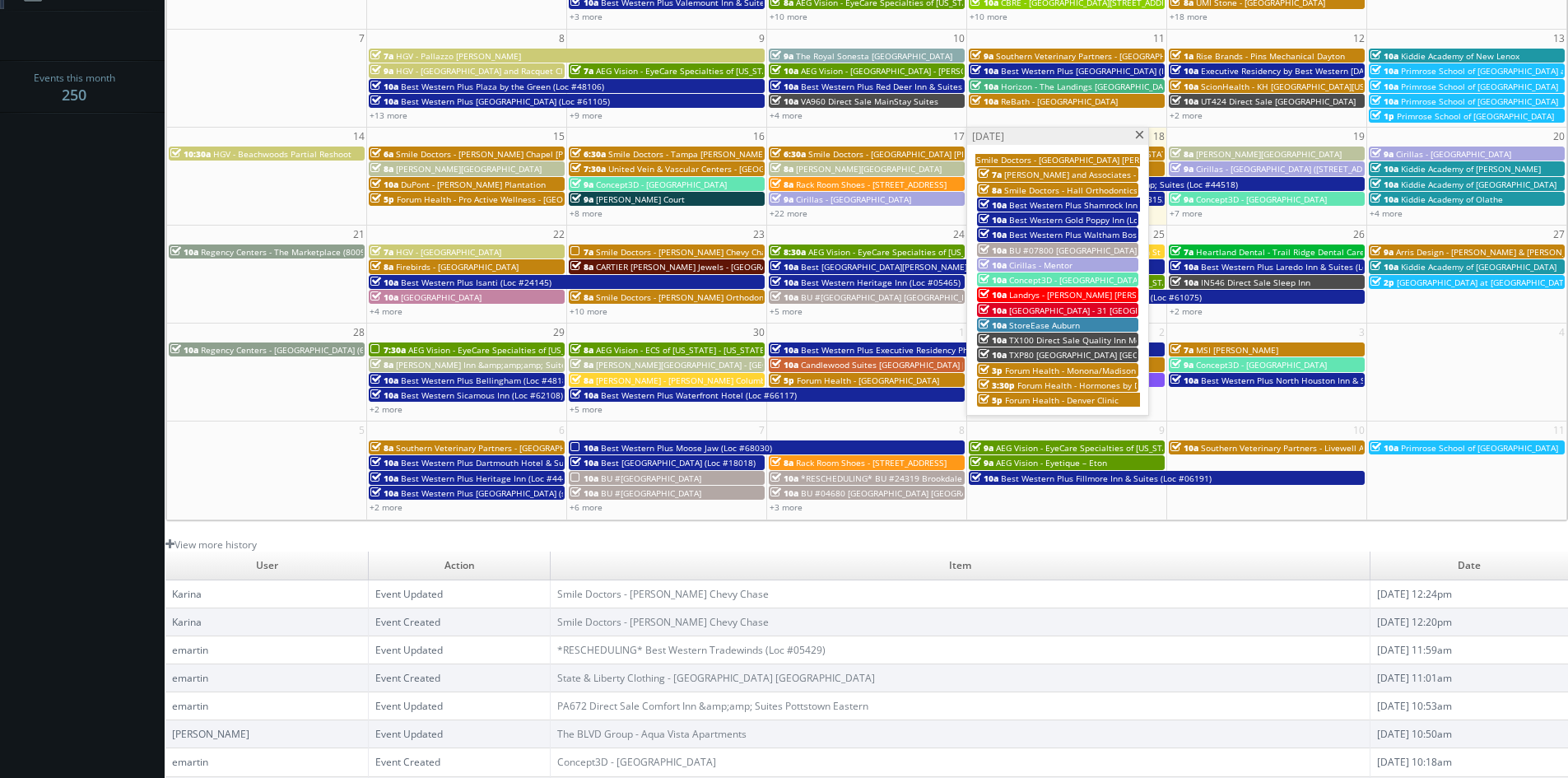
click at [1139, 132] on span at bounding box center [1139, 136] width 11 height 9
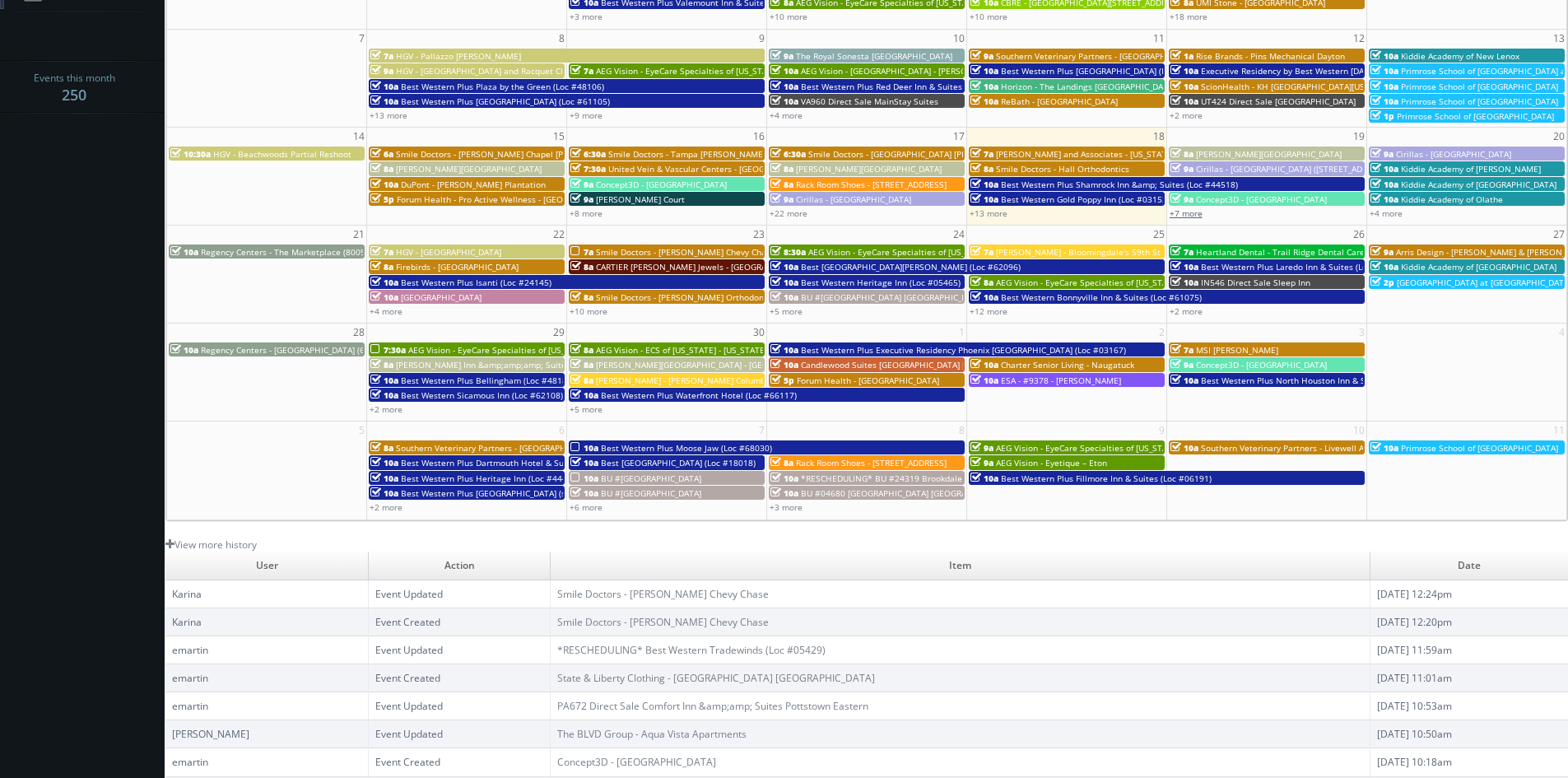
click at [1197, 217] on link "+7 more" at bounding box center [1186, 213] width 33 height 11
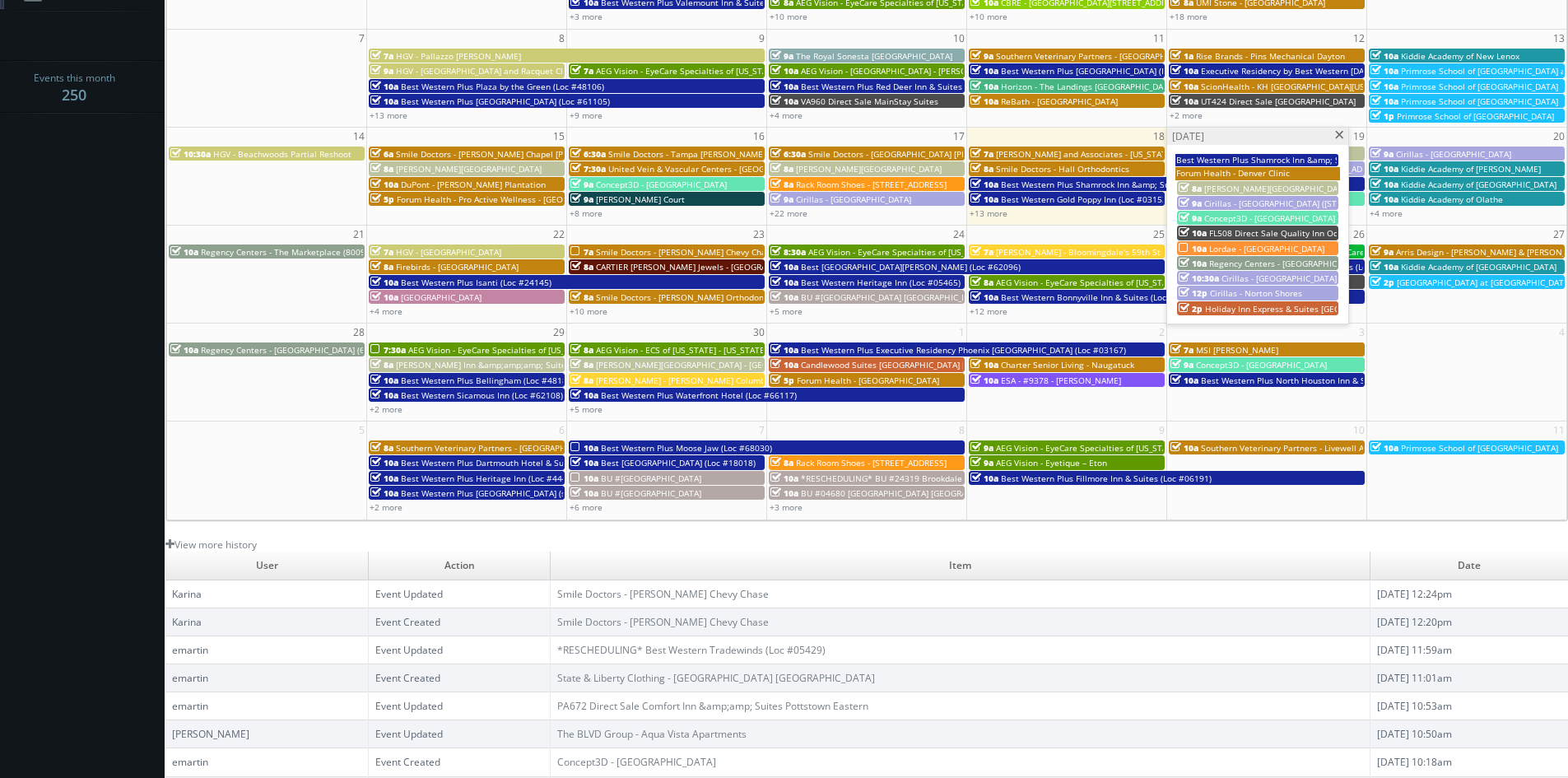
click at [1335, 135] on span at bounding box center [1339, 136] width 11 height 9
